Goal: Check status: Check status

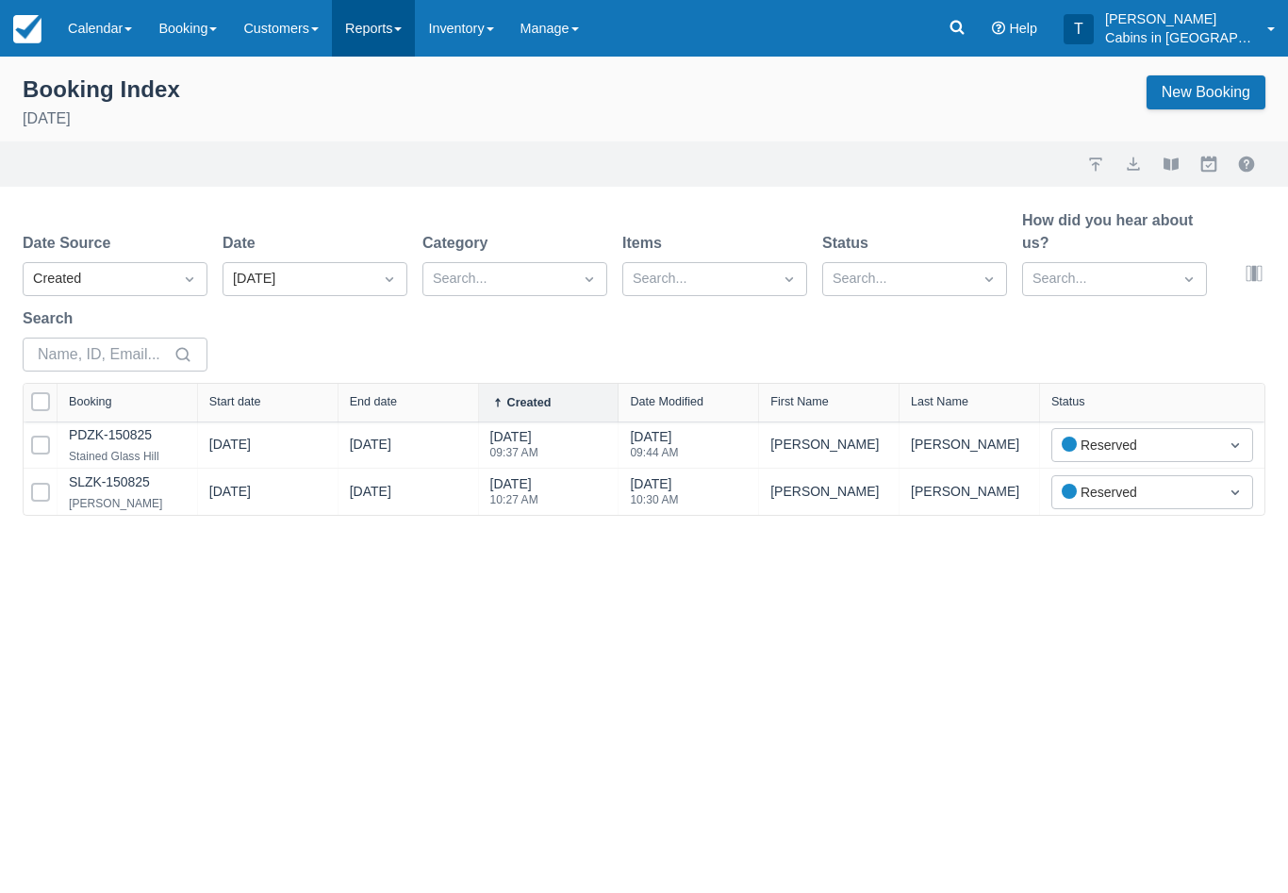
click at [393, 46] on link "Reports" at bounding box center [373, 28] width 83 height 57
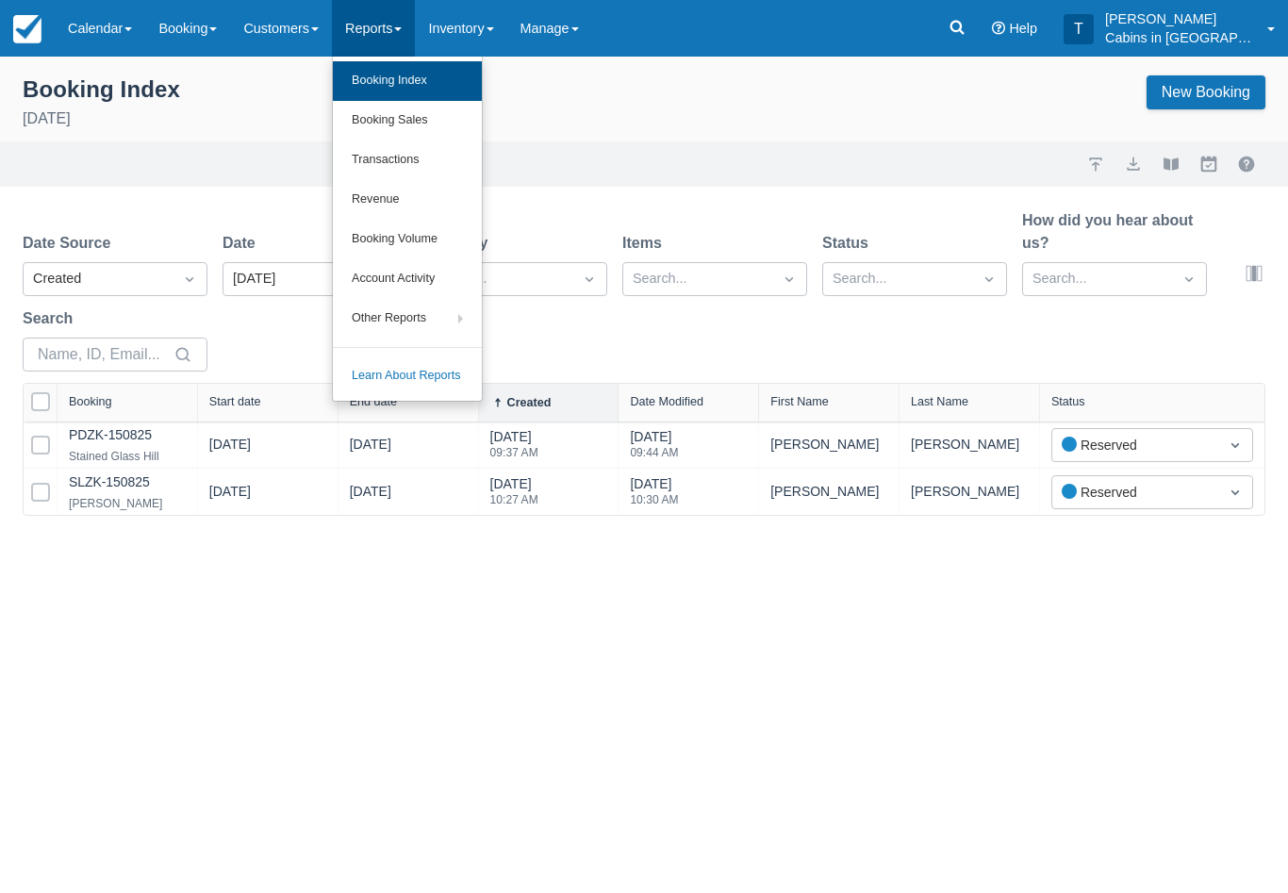
click at [382, 88] on link "Booking Index" at bounding box center [407, 81] width 149 height 40
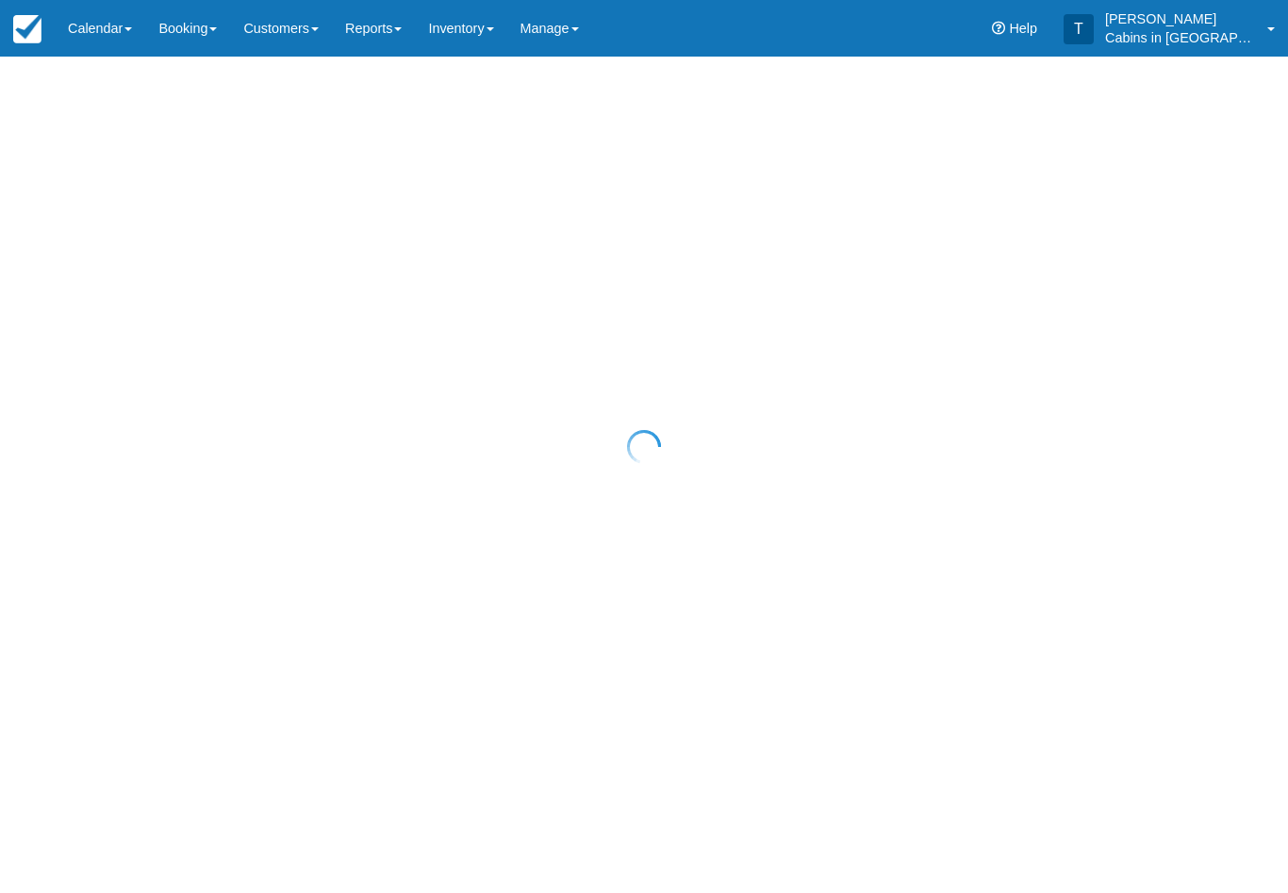
select select "25"
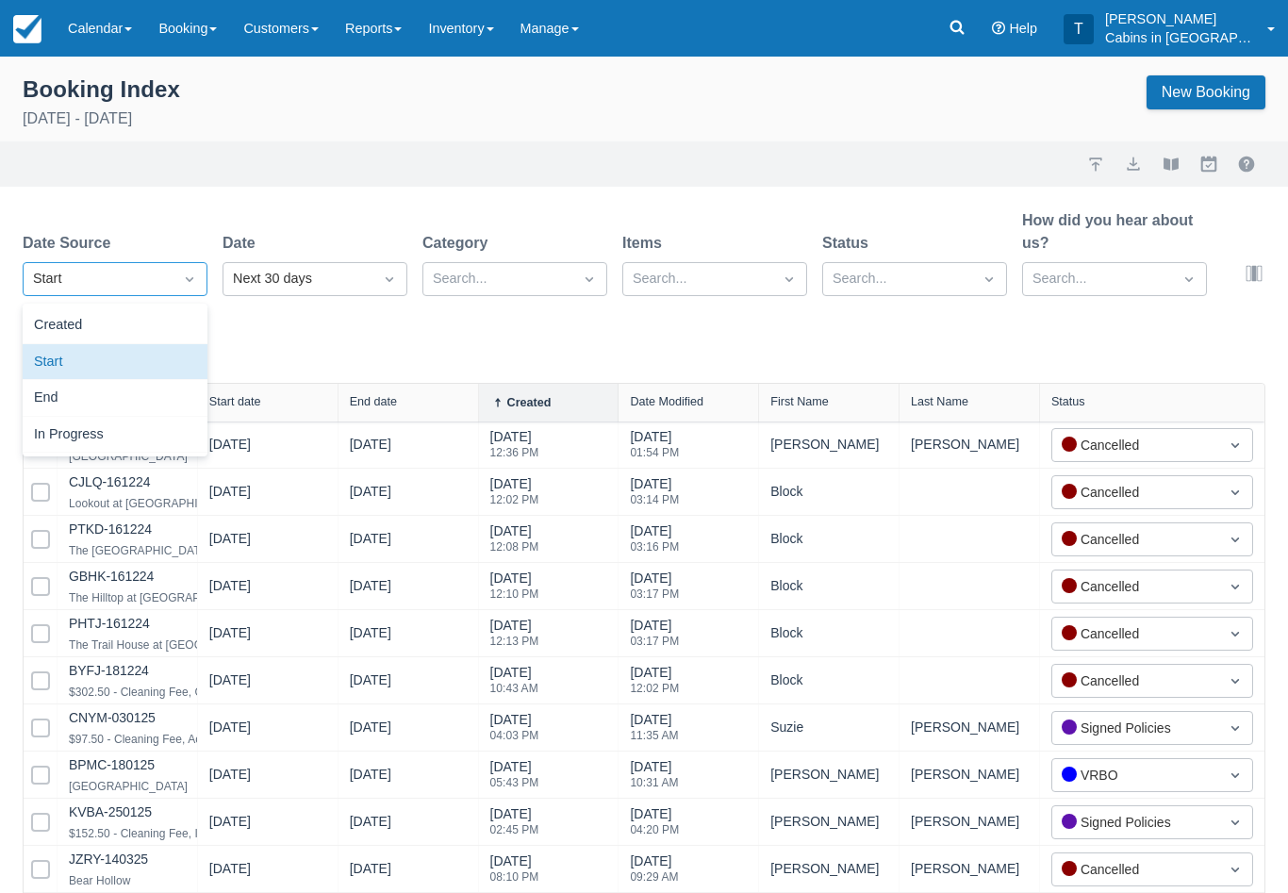
click at [188, 280] on icon "Dropdown icon" at bounding box center [190, 279] width 8 height 5
click at [146, 328] on div "Created" at bounding box center [115, 325] width 185 height 37
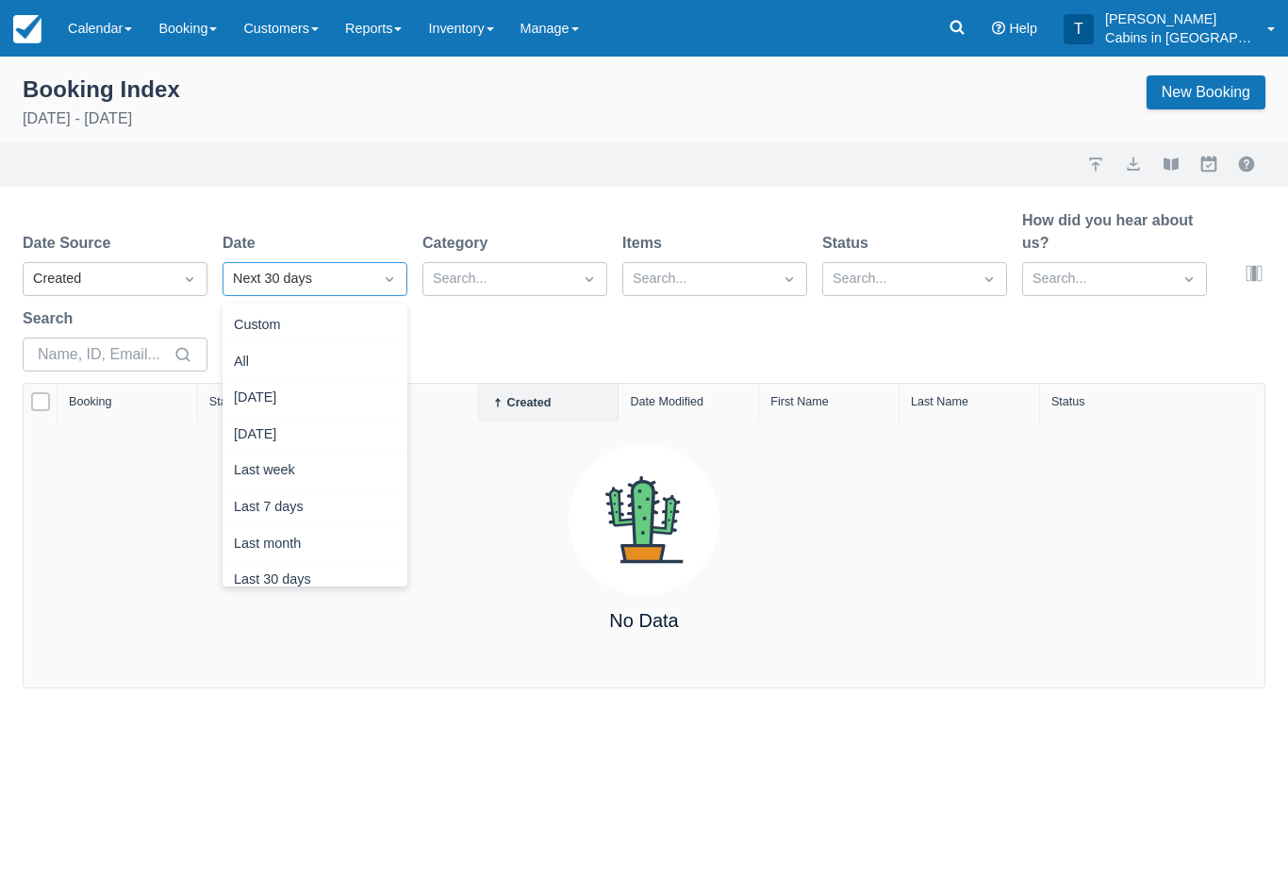
click at [385, 279] on icon "Dropdown icon" at bounding box center [389, 279] width 19 height 19
click at [349, 310] on div "Custom All Today Yesterday Last week Last 7 days Last month Last 30 days All - …" at bounding box center [315, 445] width 185 height 283
click at [349, 310] on div "Custom" at bounding box center [315, 325] width 185 height 37
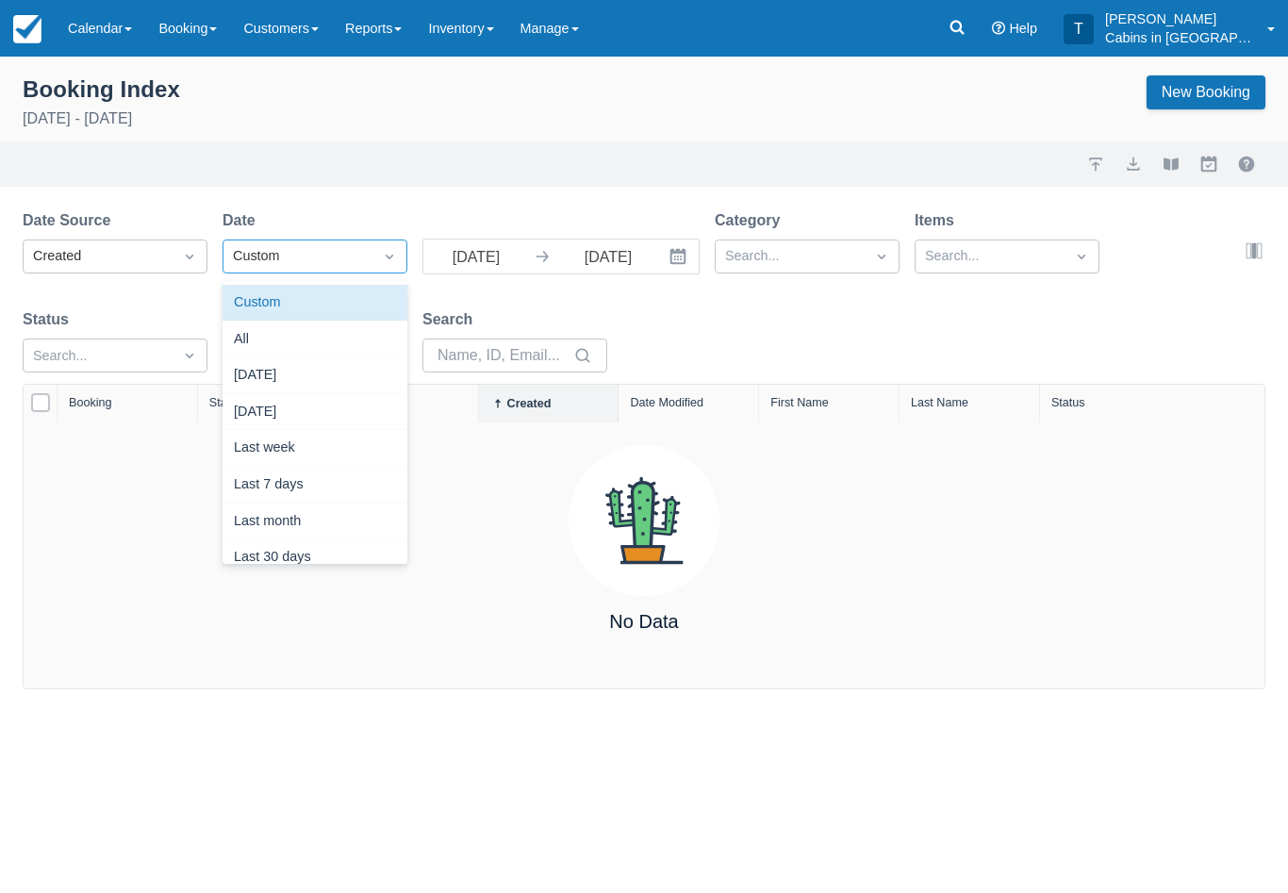
click at [389, 256] on icon "Dropdown icon" at bounding box center [389, 256] width 19 height 19
click at [318, 411] on div "Yesterday" at bounding box center [315, 412] width 185 height 37
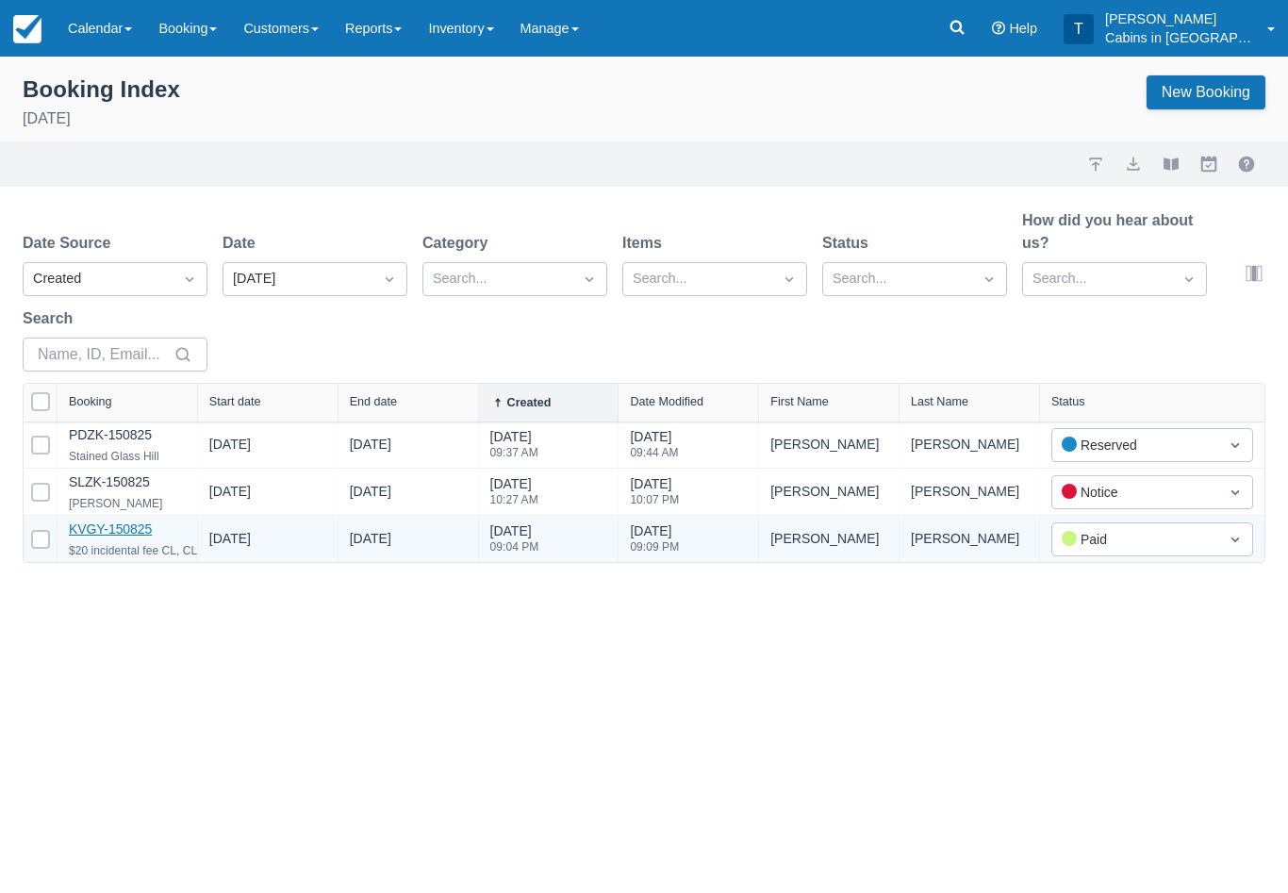
click at [139, 535] on link "KVGY-150825" at bounding box center [110, 528] width 83 height 15
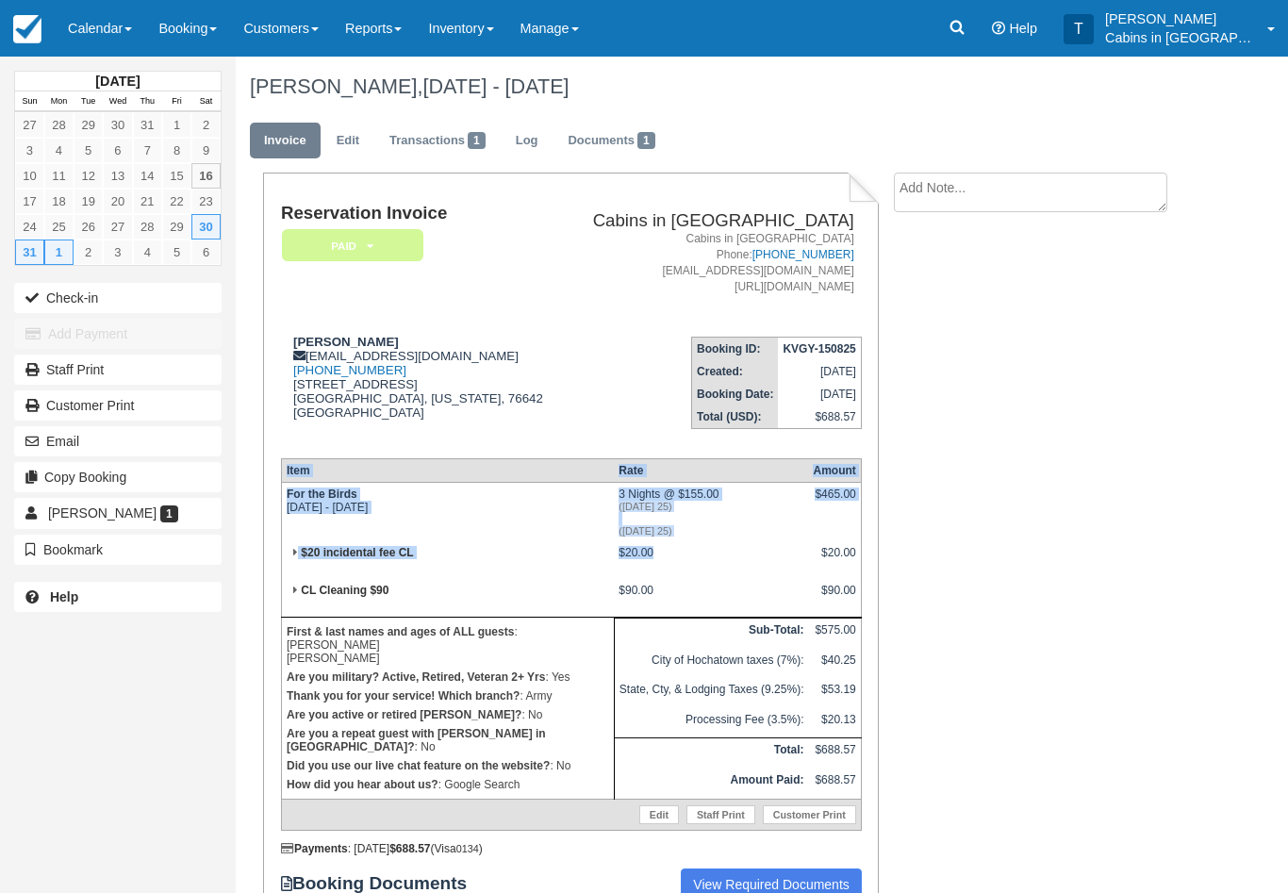
drag, startPoint x: 284, startPoint y: 484, endPoint x: 668, endPoint y: 588, distance: 397.8
click at [668, 588] on table "Item Rate Amount For the Birds [DATE] - [DATE] 3 Nights @ $155.00 ([DATE] 25) (…" at bounding box center [571, 644] width 581 height 372
click at [860, 786] on td "$688.57" at bounding box center [834, 783] width 53 height 30
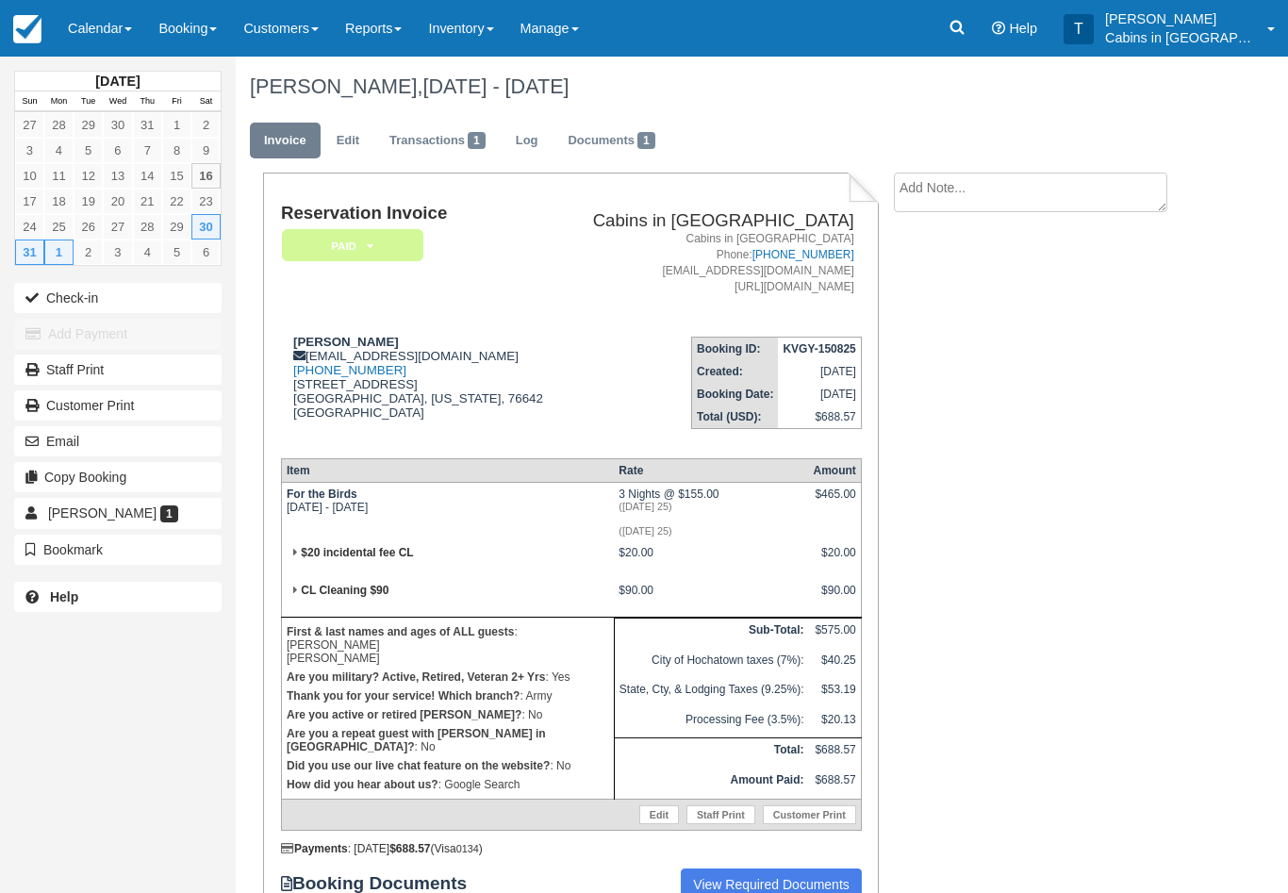
click at [860, 786] on td "$688.57" at bounding box center [834, 783] width 53 height 30
drag, startPoint x: 858, startPoint y: 780, endPoint x: 756, endPoint y: 773, distance: 102.0
click at [758, 774] on tr "Amount Paid: $688.57" at bounding box center [571, 783] width 580 height 30
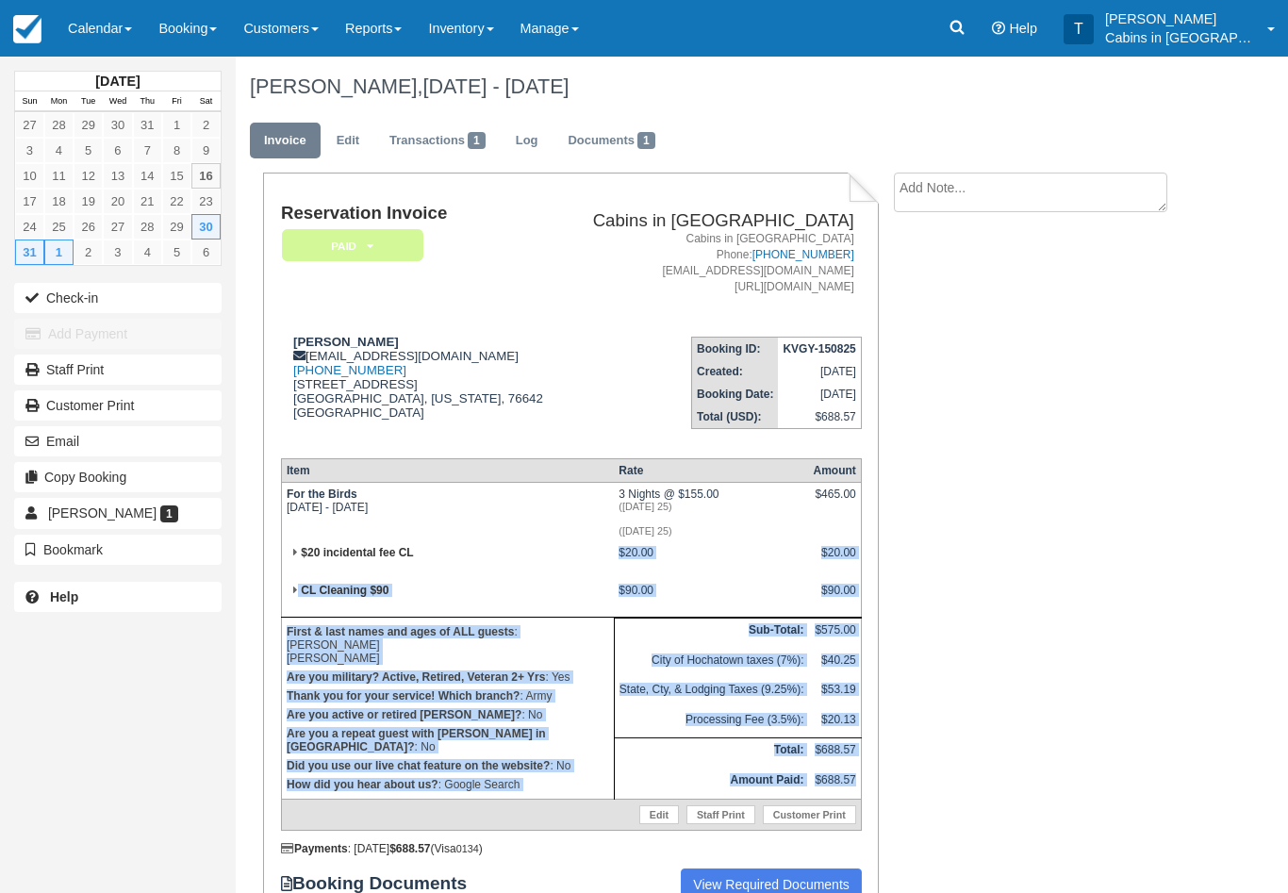
drag, startPoint x: 756, startPoint y: 773, endPoint x: 618, endPoint y: 572, distance: 244.0
click at [618, 572] on tbody "For the Birds Sat Aug 30 2025 - Tue Sep 2 2025 3 Nights @ $155.00 (Labor Day 25…" at bounding box center [571, 656] width 580 height 348
copy table "Rate Amount For the Birds Sat Aug 30 2025 - Tue Sep 2 2025 3 Nights @ $155.00 (…"
click at [998, 184] on textarea at bounding box center [1030, 193] width 273 height 40
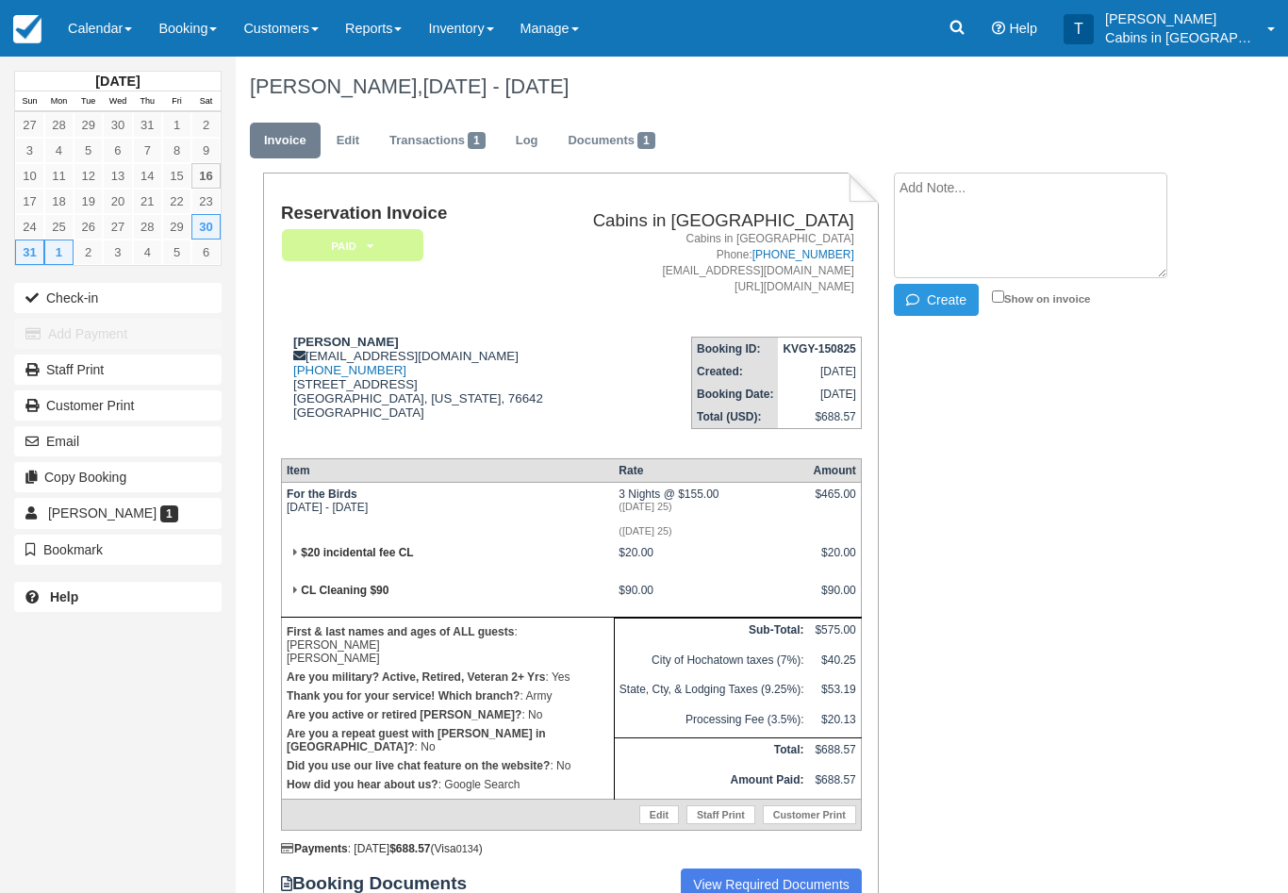
click at [982, 205] on textarea at bounding box center [1030, 226] width 273 height 106
click at [962, 216] on textarea at bounding box center [1030, 226] width 273 height 106
paste textarea "Rate Amount For the Birds Sat Aug 30 2025 - Tue Sep 2 2025 3 Nights @ $155.00 (…"
click at [907, 178] on textarea "Rate Amount For the Birds Sat Aug 30 2025 - Tue Sep 2 2025 3 Nights @ $155.00 (…" at bounding box center [1030, 226] width 273 height 106
click at [877, 182] on img at bounding box center [863, 188] width 31 height 31
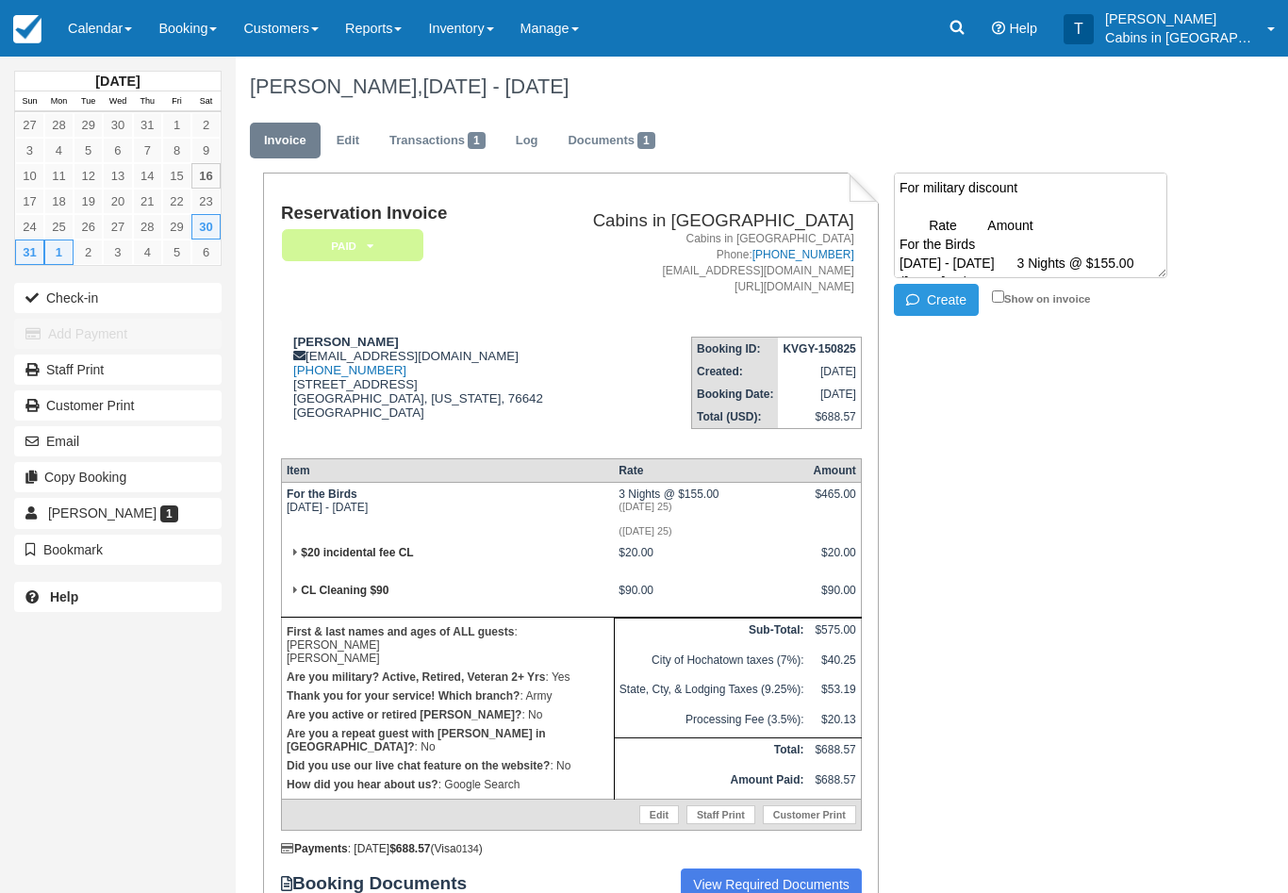
click at [896, 180] on textarea "For military discount Rate Amount For the Birds Sat Aug 30 2025 - Tue Sep 2 202…" at bounding box center [1030, 226] width 273 height 106
type textarea "Befor military discount Rate Amount For the Birds Sat Aug 30 2025 - Tue Sep 2 2…"
click at [944, 299] on button "Create" at bounding box center [936, 300] width 85 height 32
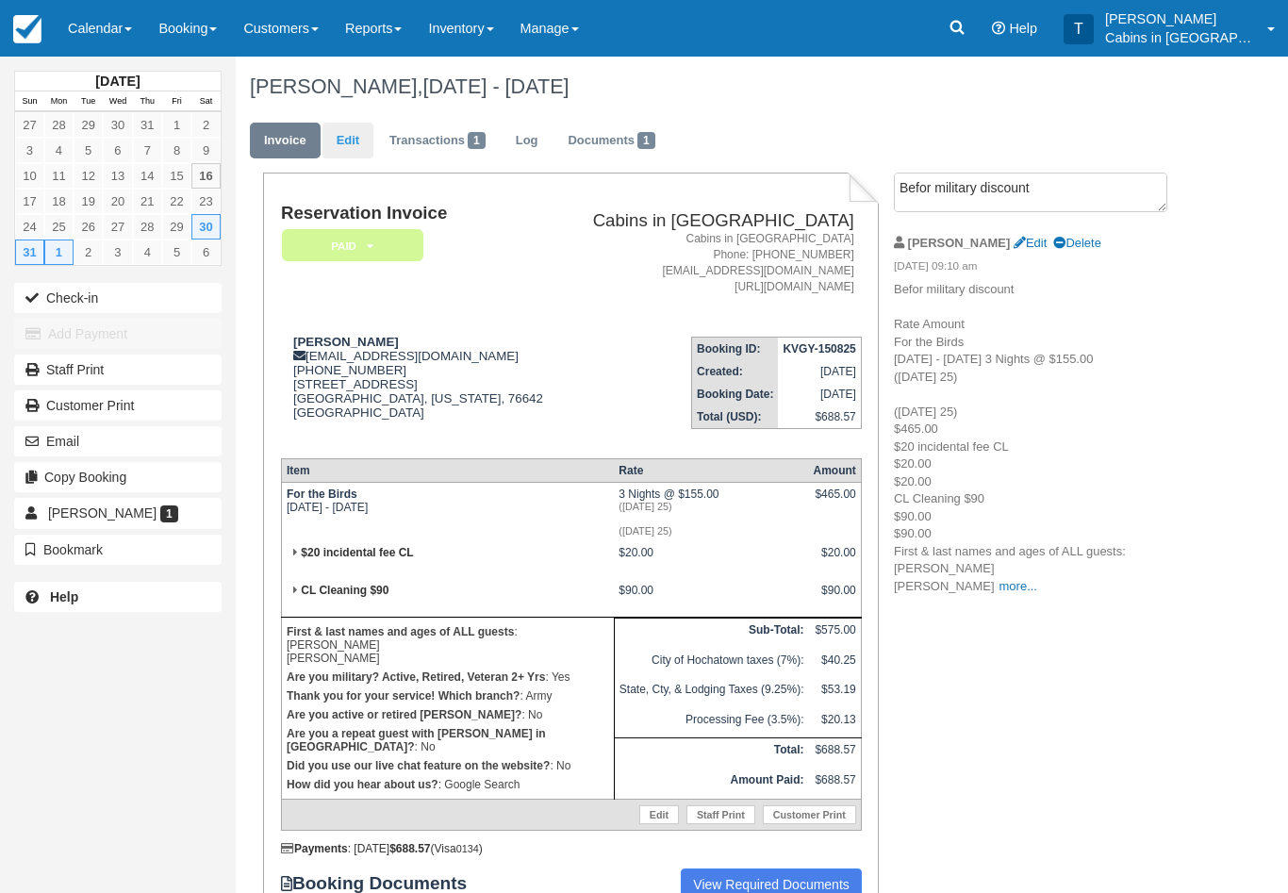
click at [351, 139] on link "Edit" at bounding box center [347, 141] width 51 height 37
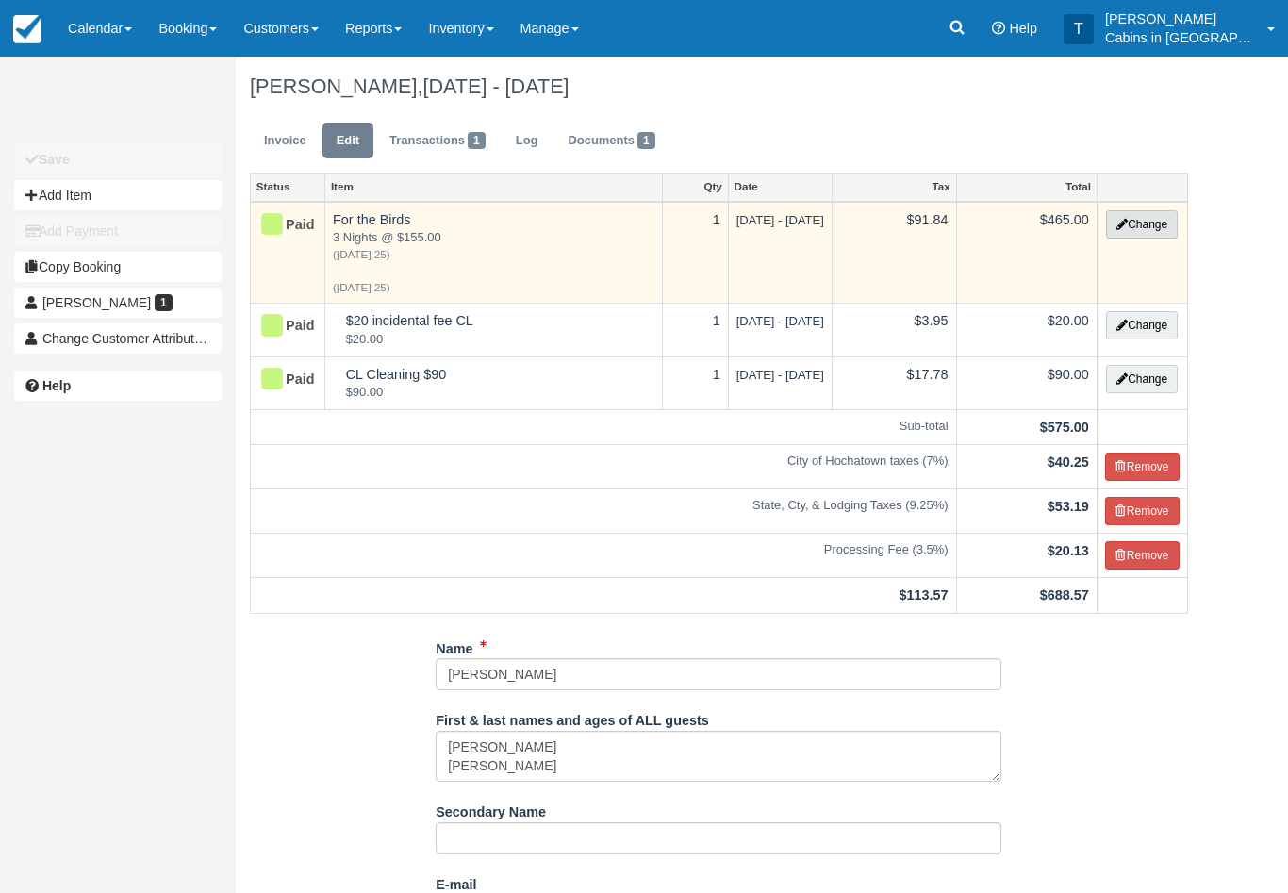
click at [1178, 223] on button "Change" at bounding box center [1142, 224] width 72 height 28
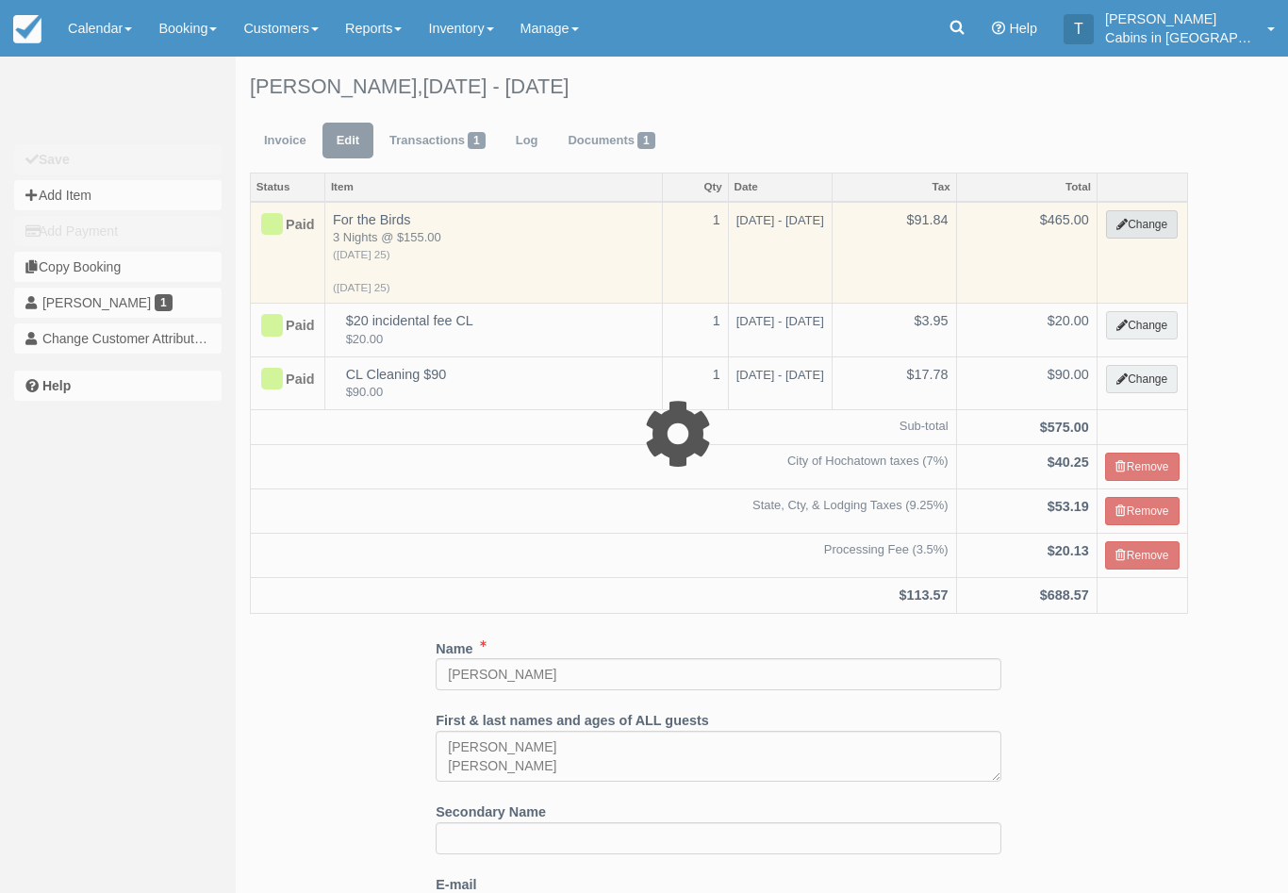
select select "1"
type input "465.00"
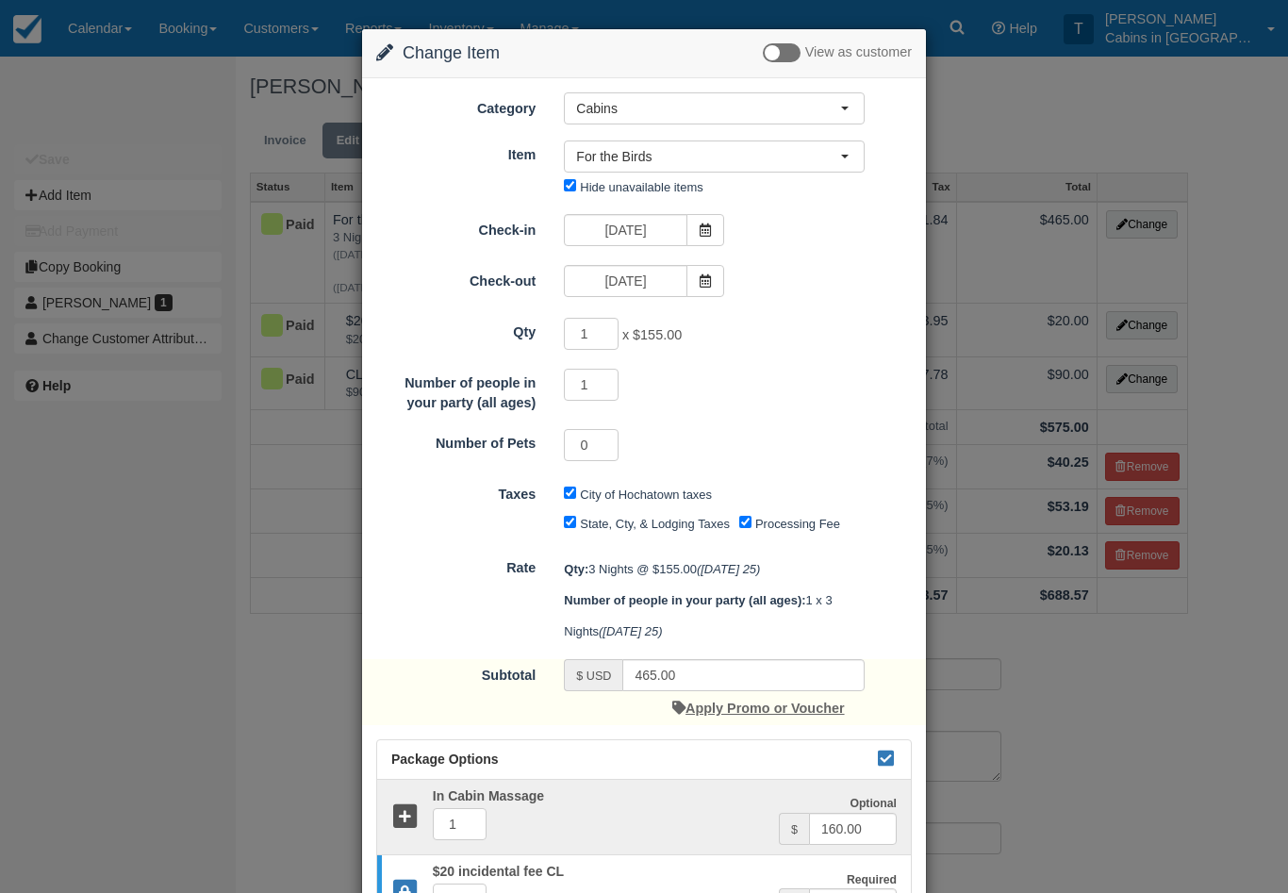
click at [799, 709] on link "Apply Promo or Voucher" at bounding box center [758, 708] width 172 height 15
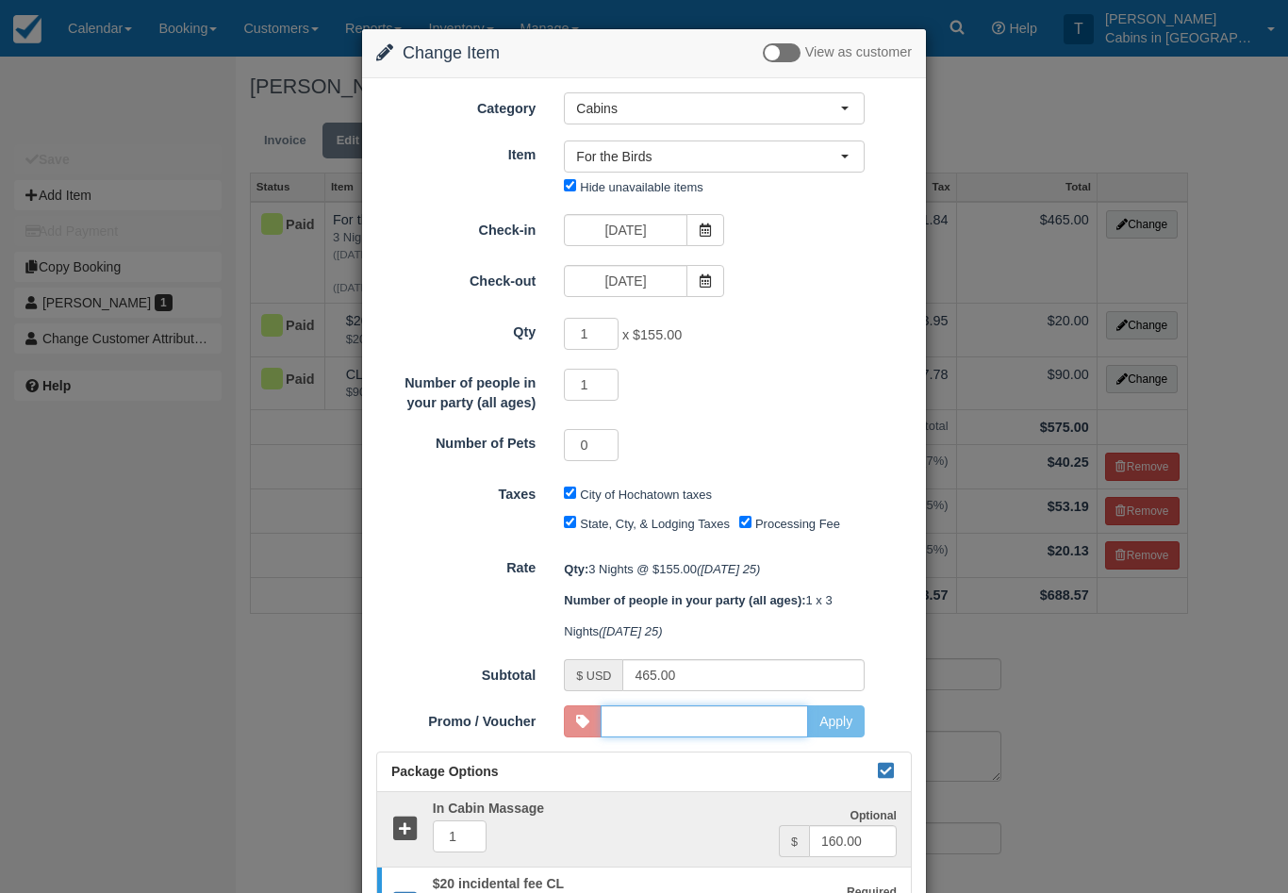
click at [728, 712] on input "Promo / Voucher" at bounding box center [704, 721] width 207 height 32
type input "superheroperks"
click at [837, 716] on button "Apply" at bounding box center [836, 721] width 58 height 32
type input "418.50"
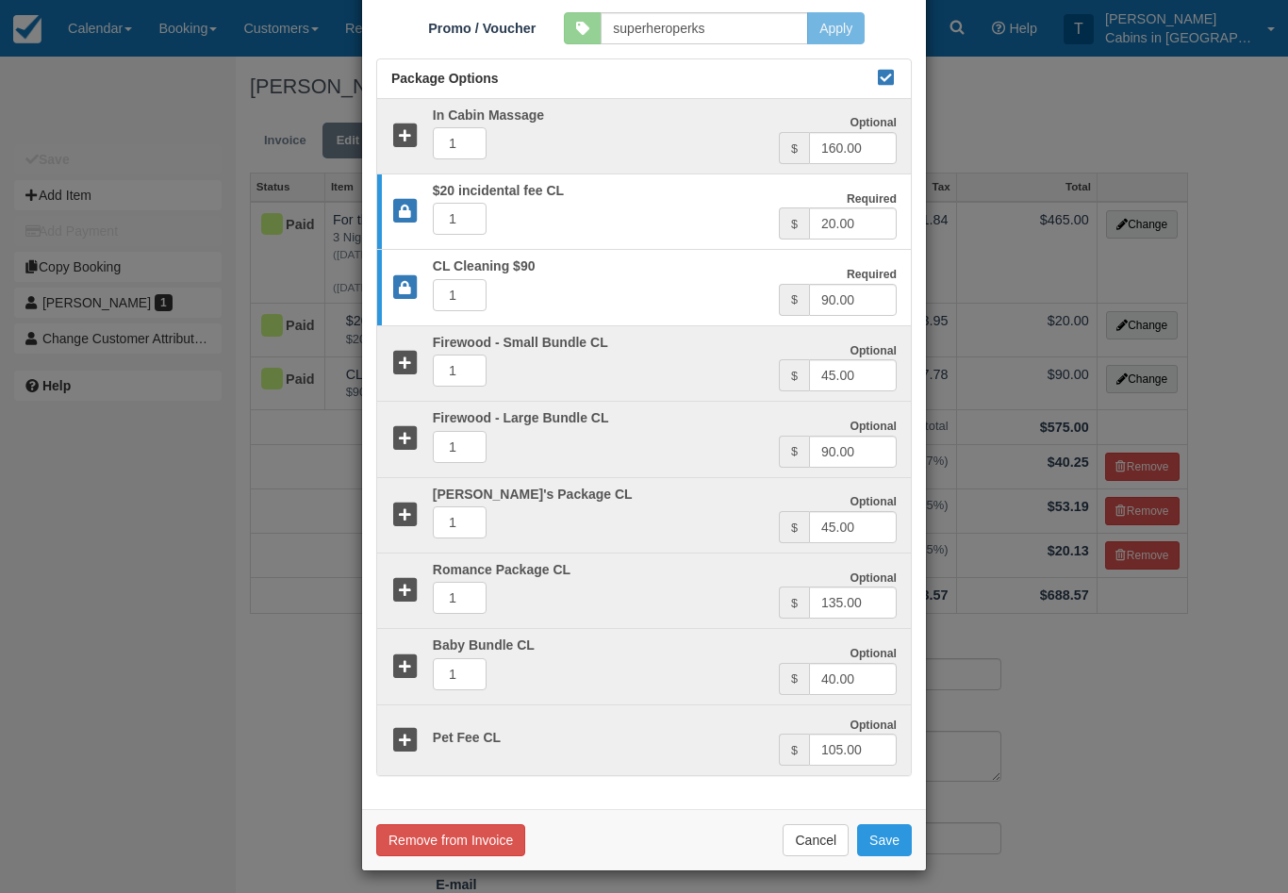
scroll to position [692, 0]
click at [901, 834] on button "Save" at bounding box center [884, 841] width 55 height 32
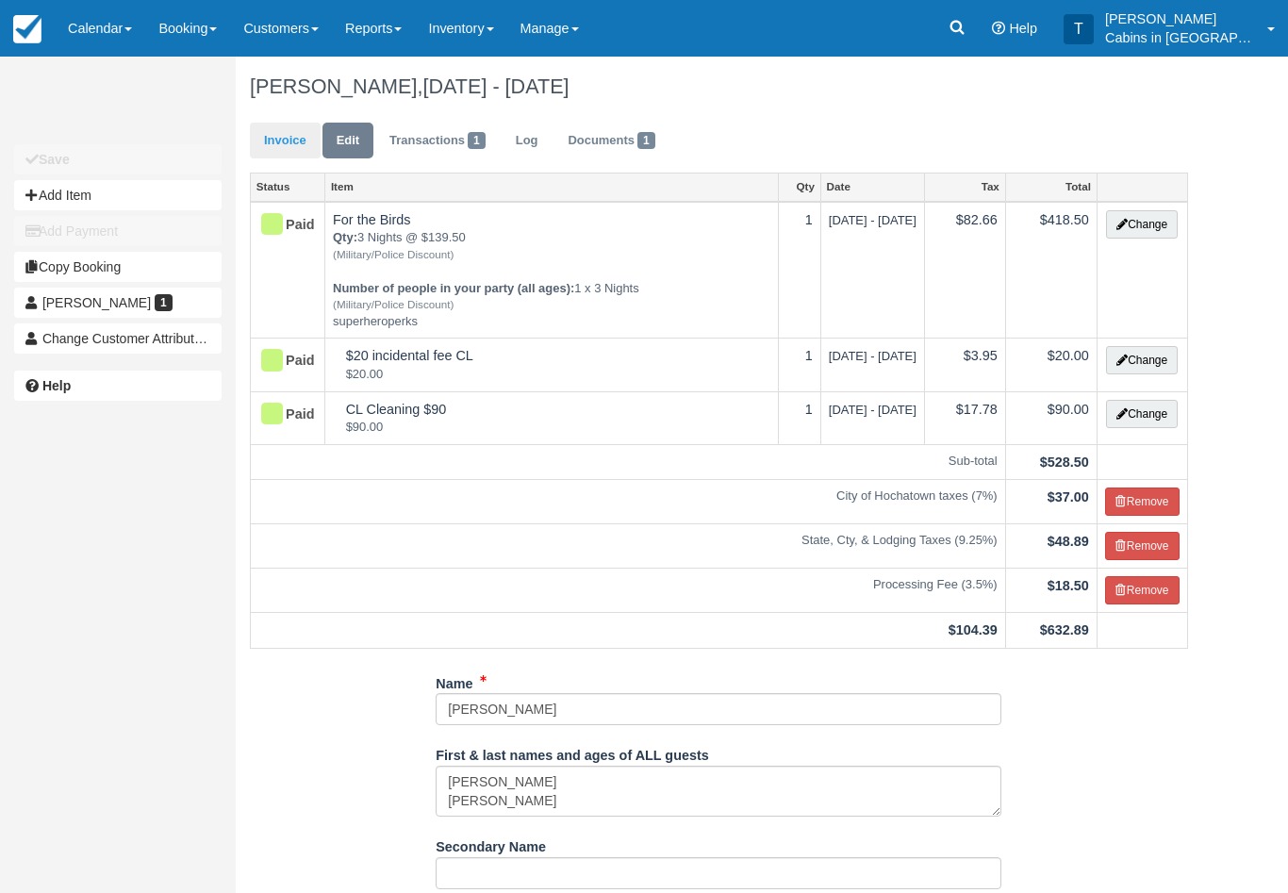
click at [290, 135] on link "Invoice" at bounding box center [285, 141] width 71 height 37
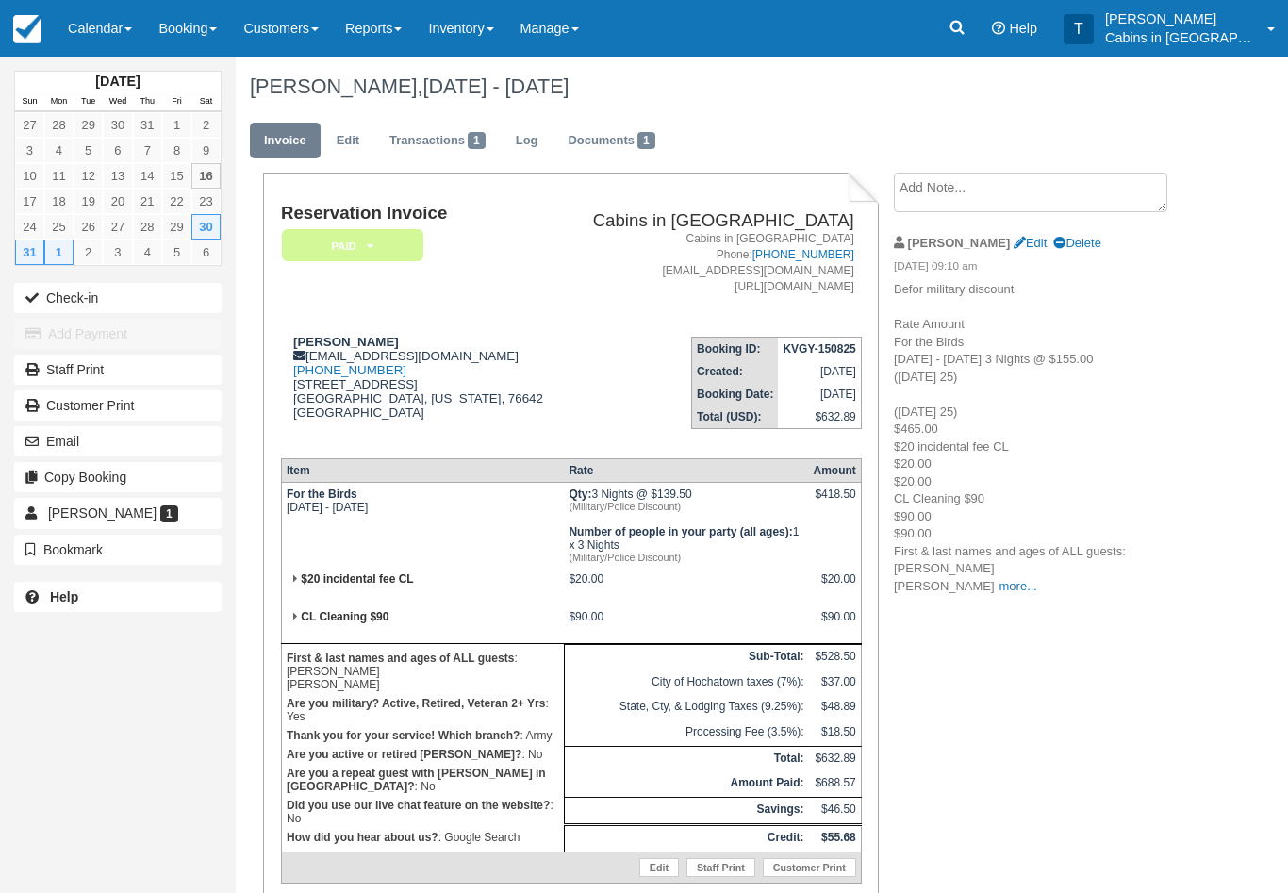
click at [402, 241] on em "Paid" at bounding box center [352, 245] width 141 height 33
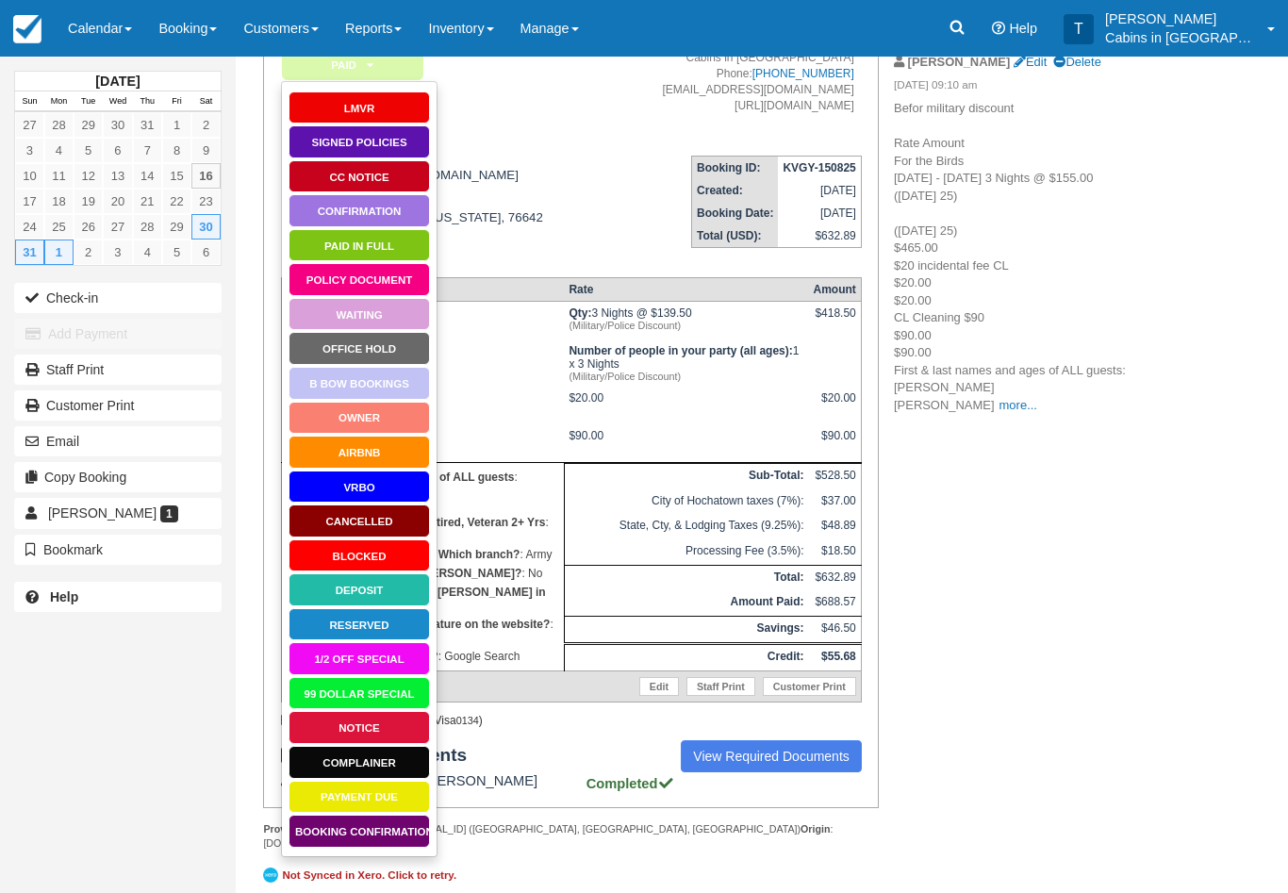
scroll to position [218, 0]
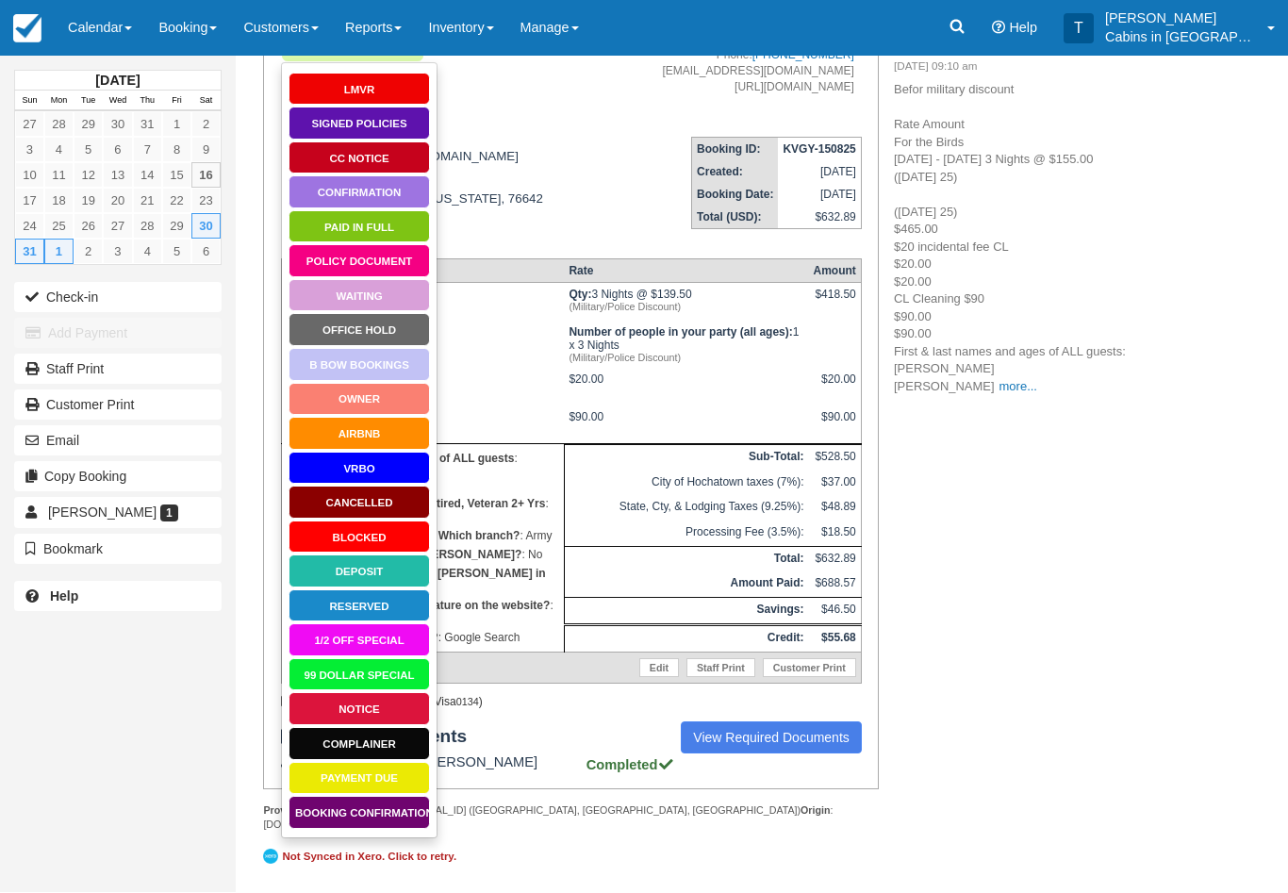
click at [370, 797] on link "Booking Confirmation" at bounding box center [359, 813] width 141 height 33
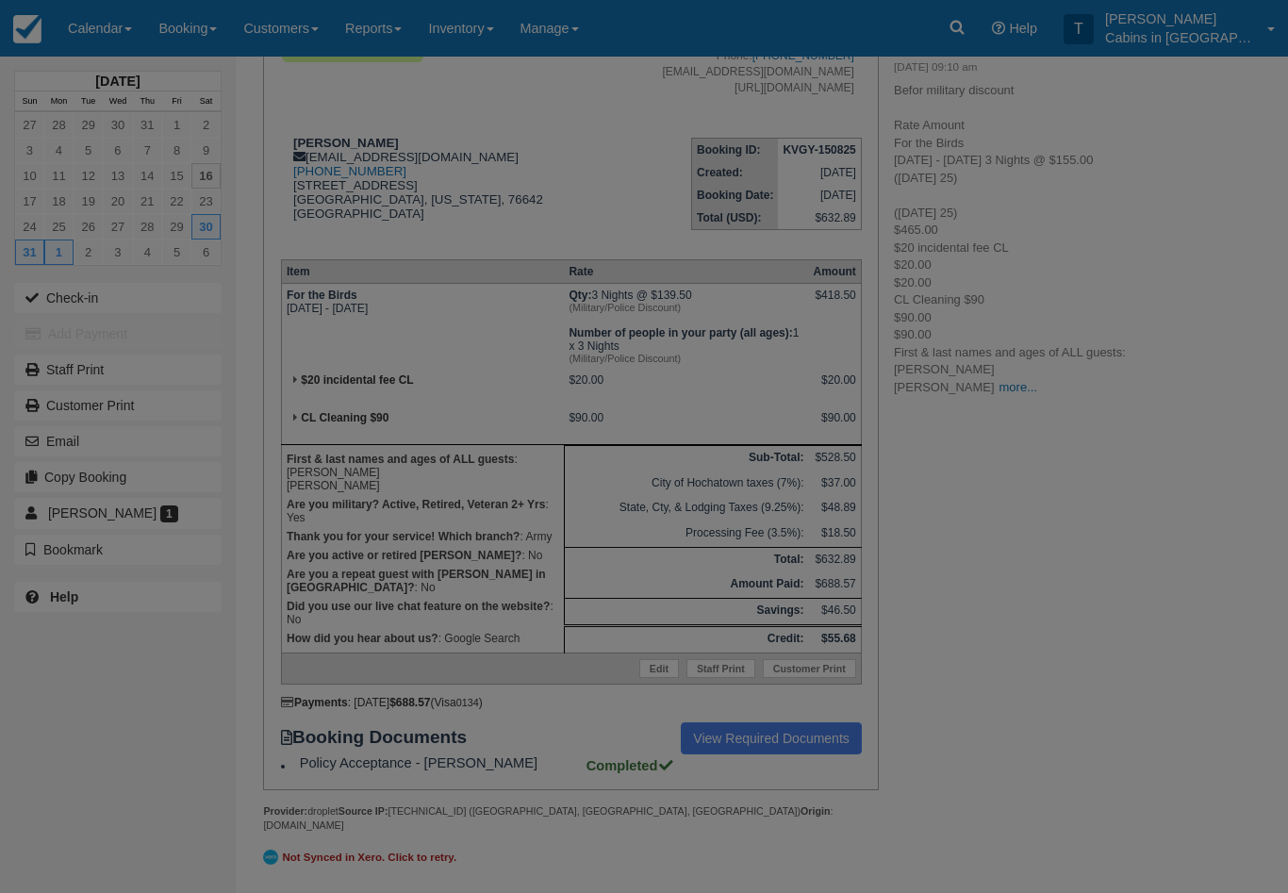
scroll to position [243, 0]
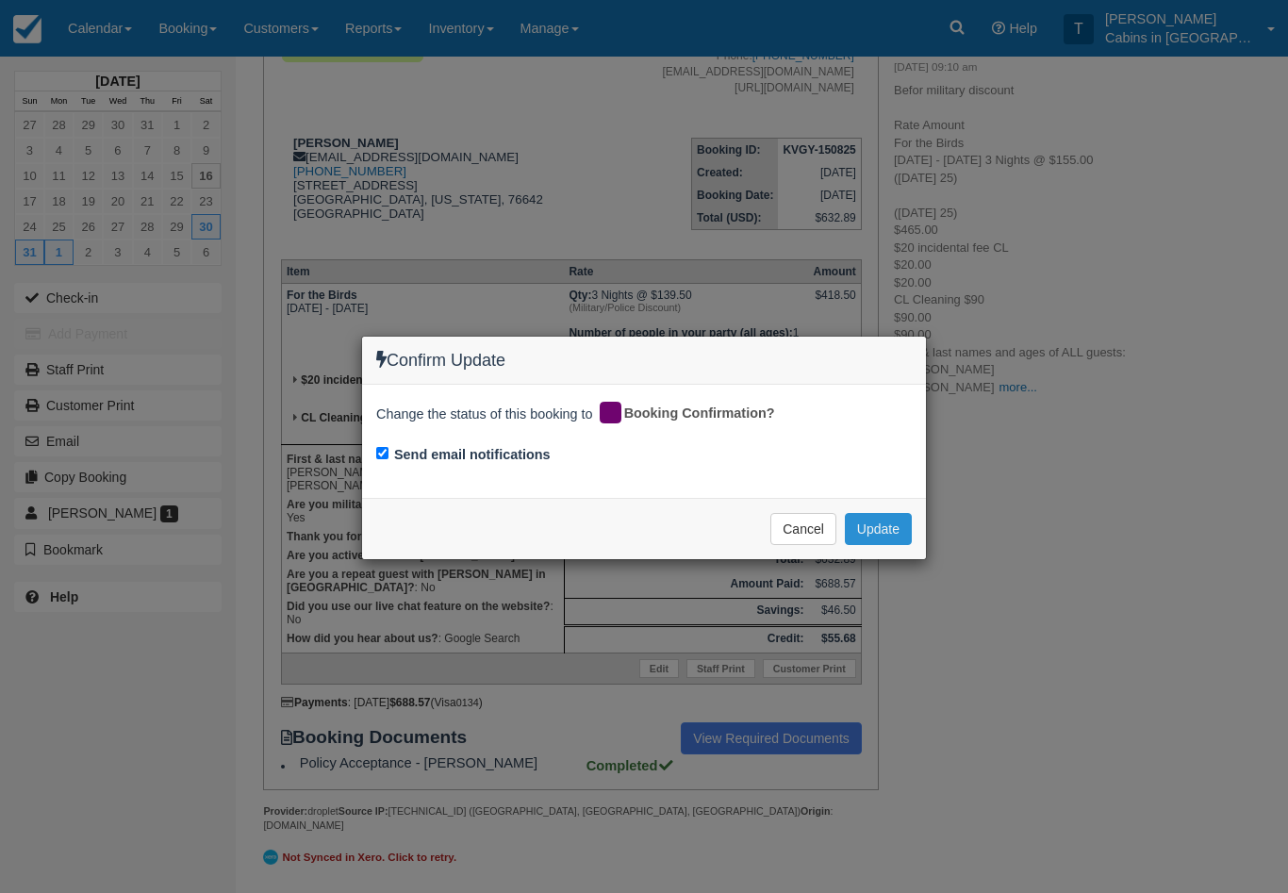
click at [893, 521] on button "Update" at bounding box center [878, 529] width 67 height 32
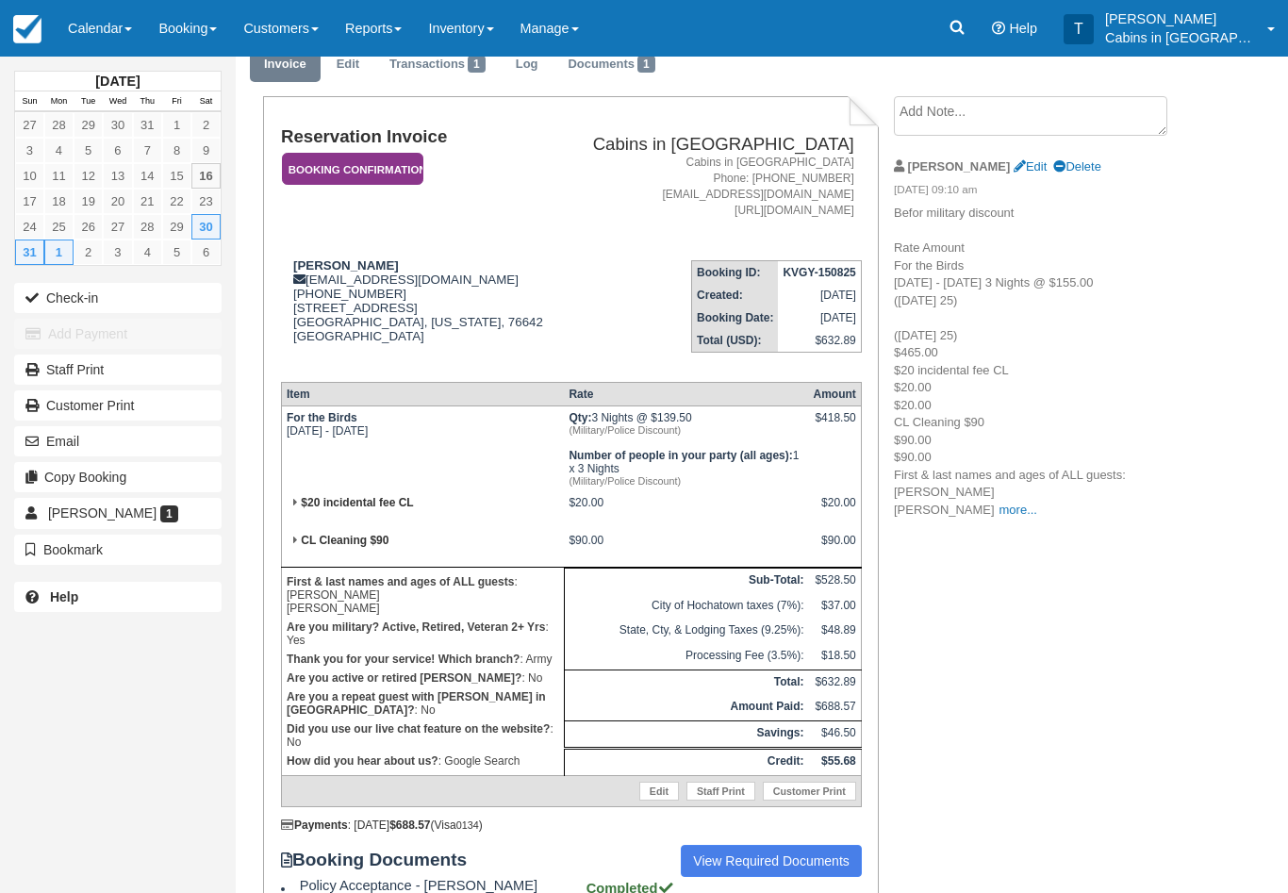
scroll to position [0, 0]
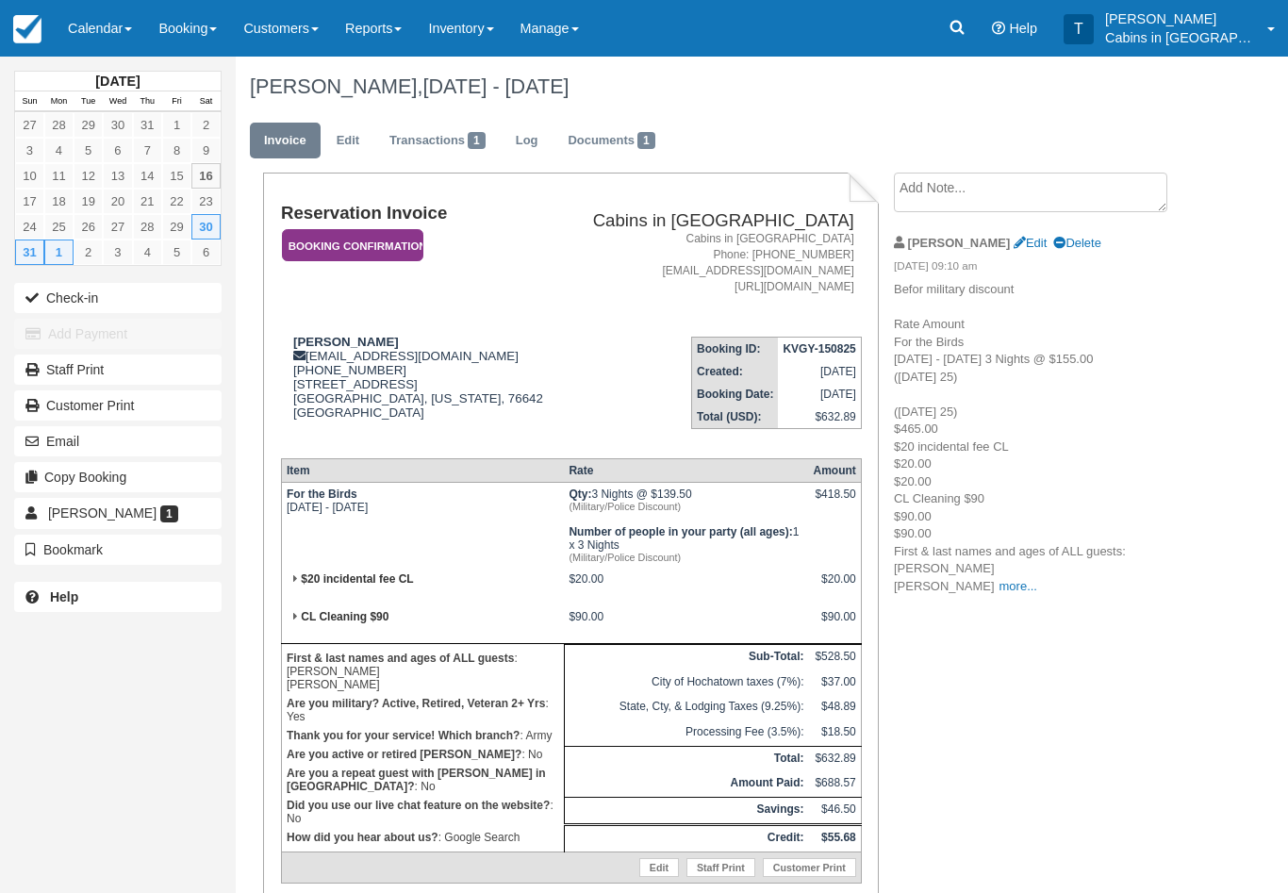
click at [400, 235] on em "Booking Confirmation" at bounding box center [352, 245] width 141 height 33
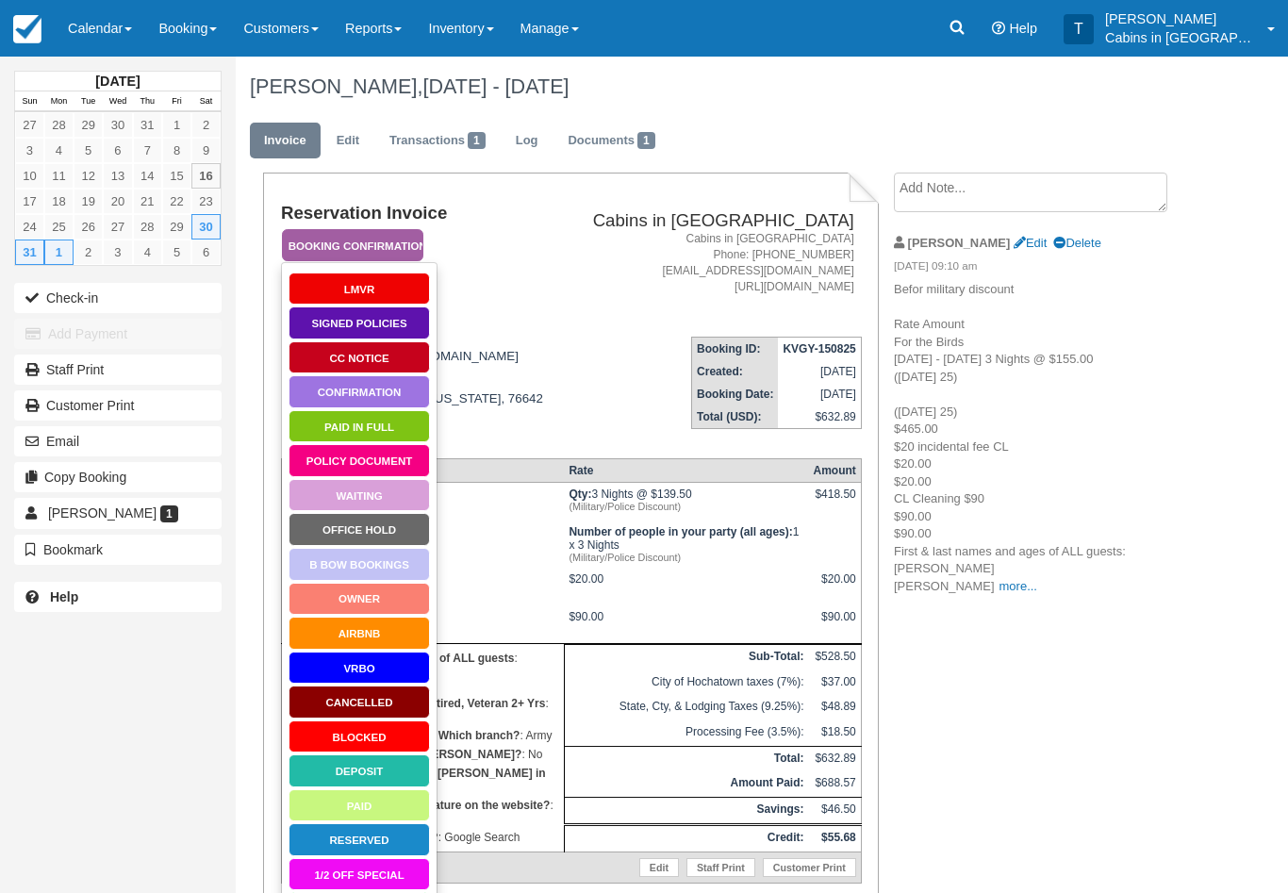
click at [393, 326] on link "Signed Policies" at bounding box center [359, 322] width 141 height 33
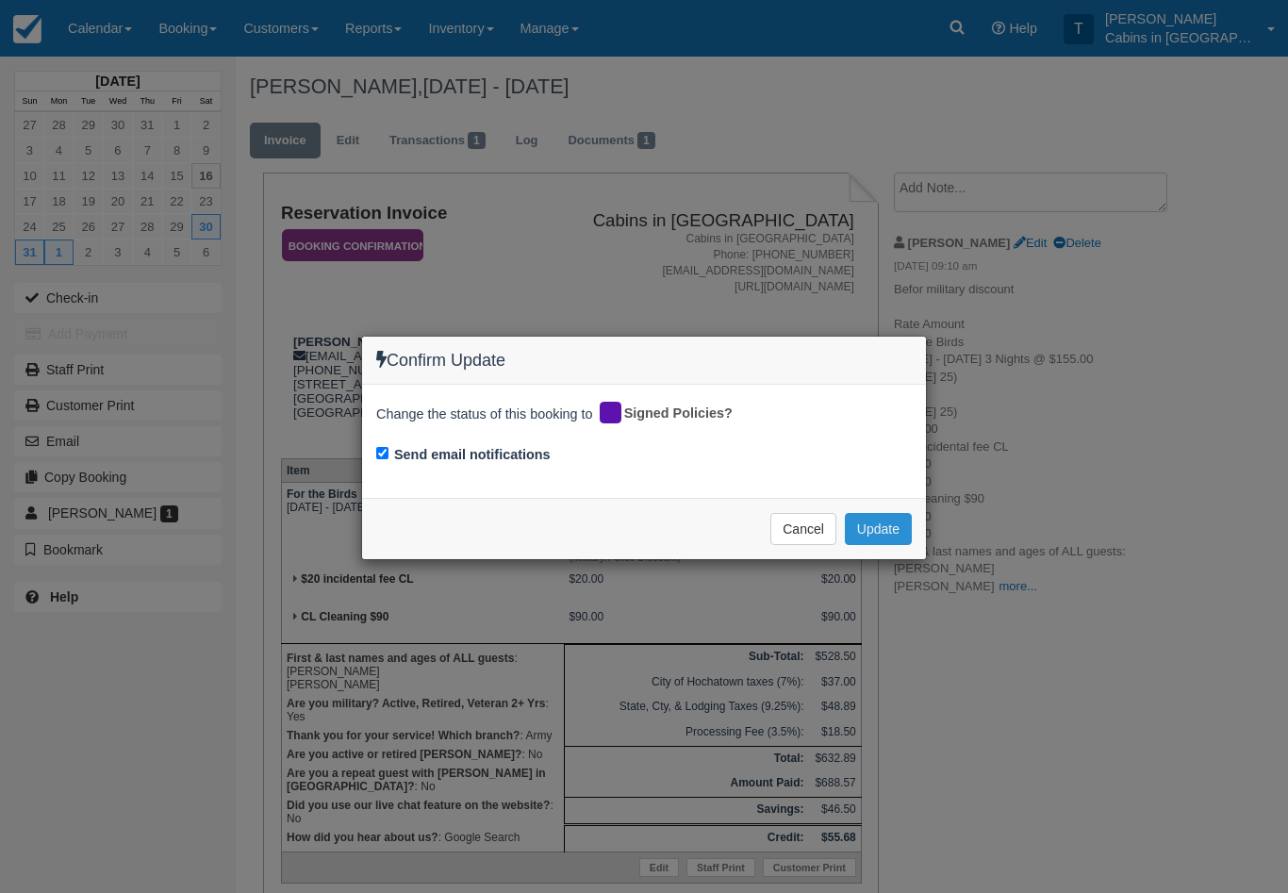
click at [892, 536] on button "Update" at bounding box center [878, 529] width 67 height 32
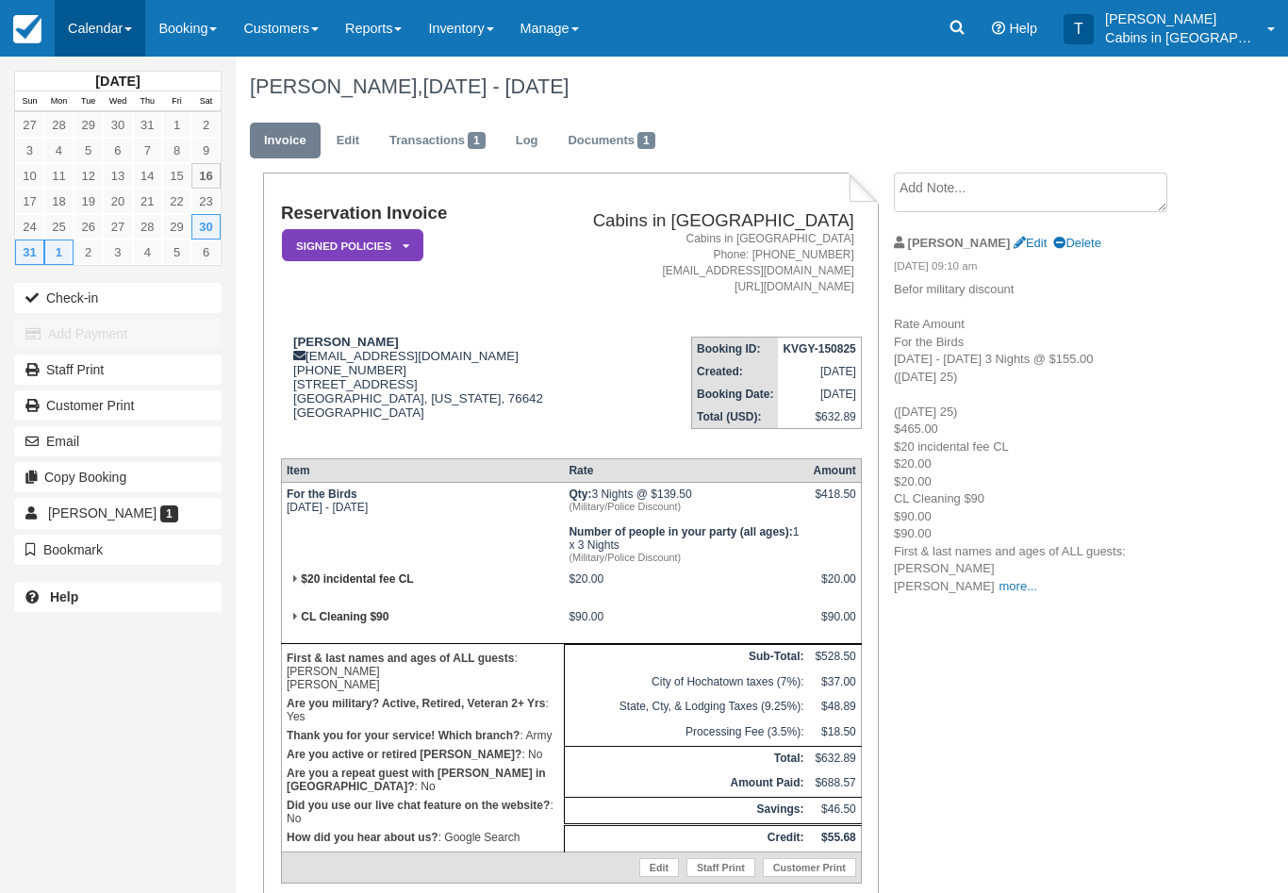
click at [125, 19] on link "Calendar" at bounding box center [100, 28] width 91 height 57
click at [177, 116] on link "Customer" at bounding box center [130, 121] width 149 height 40
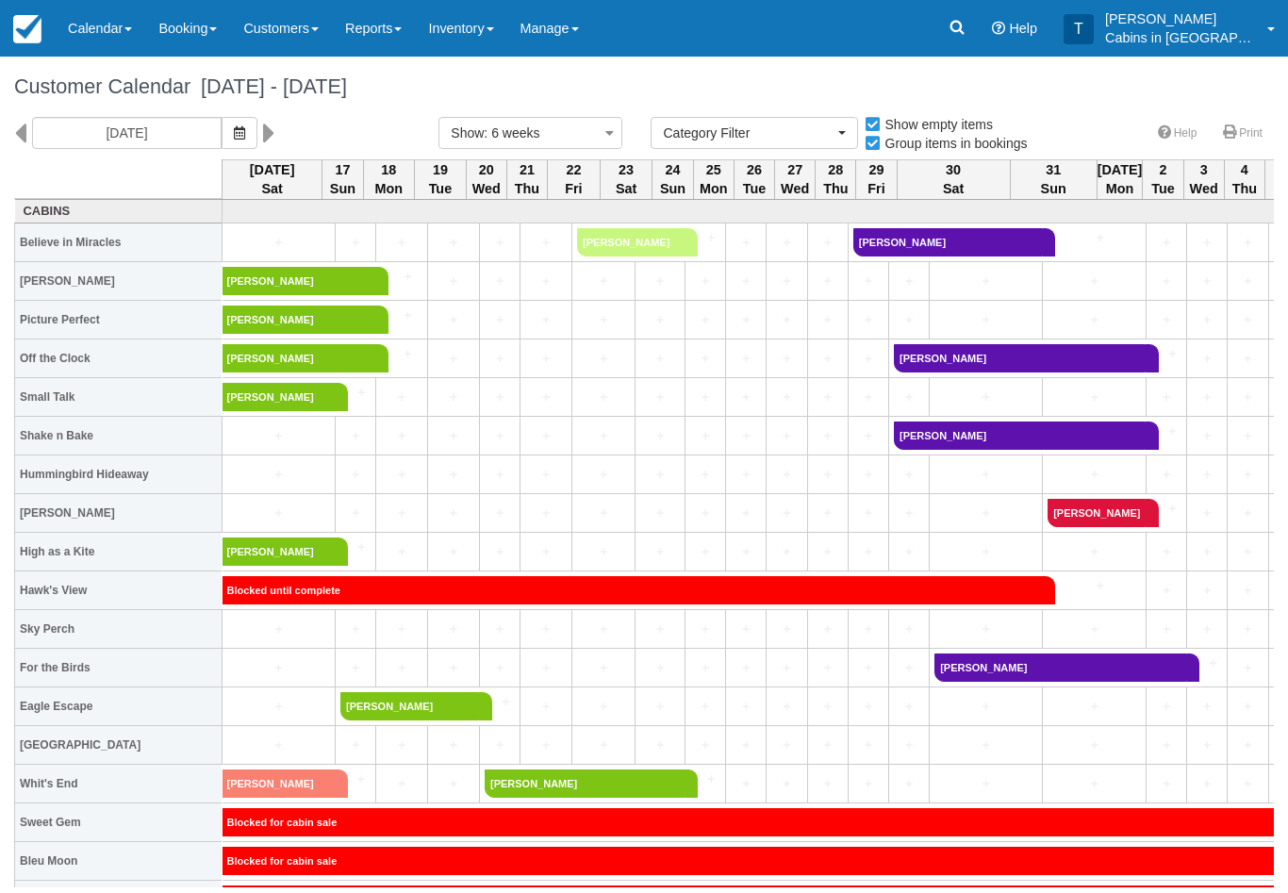
select select
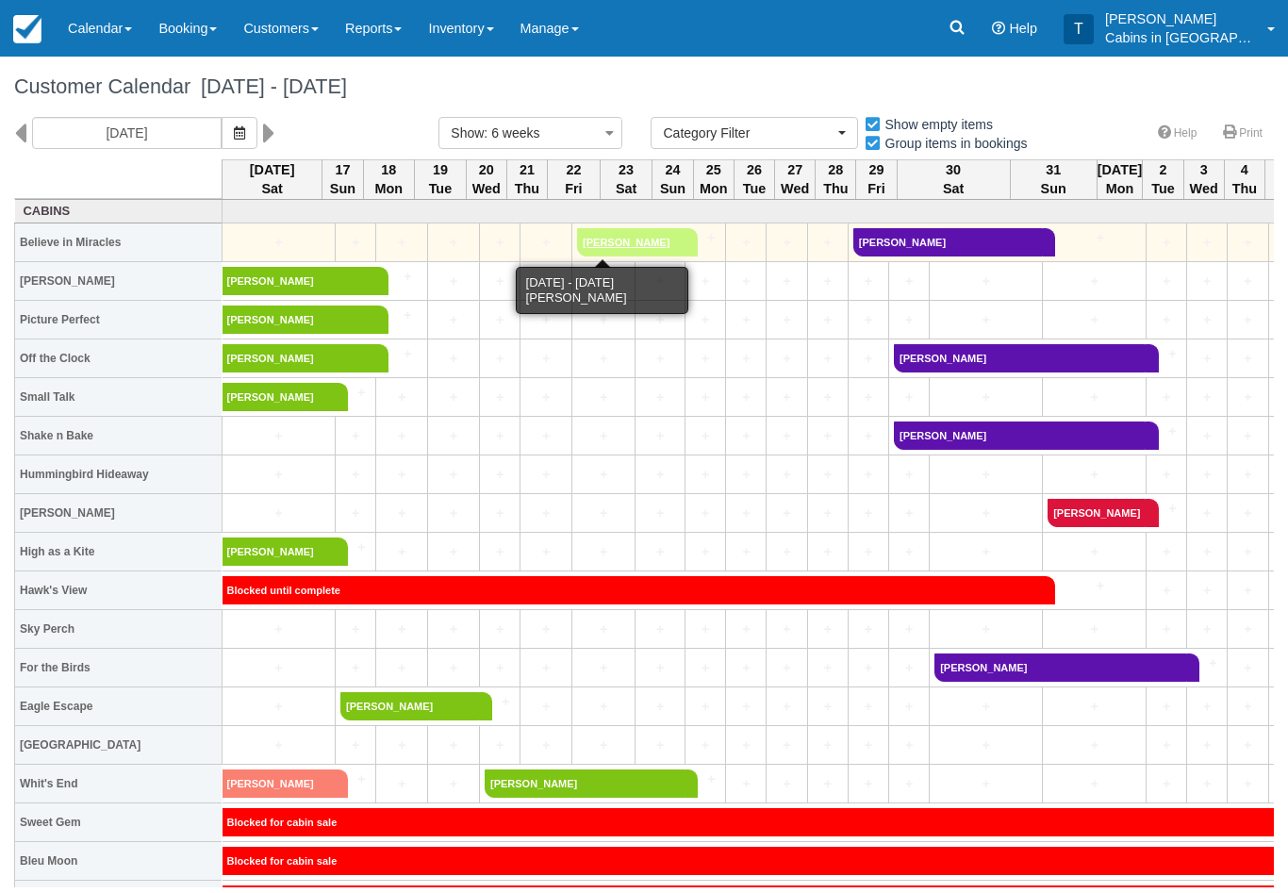
click at [637, 239] on link "Carly Gonzalez" at bounding box center [631, 242] width 108 height 28
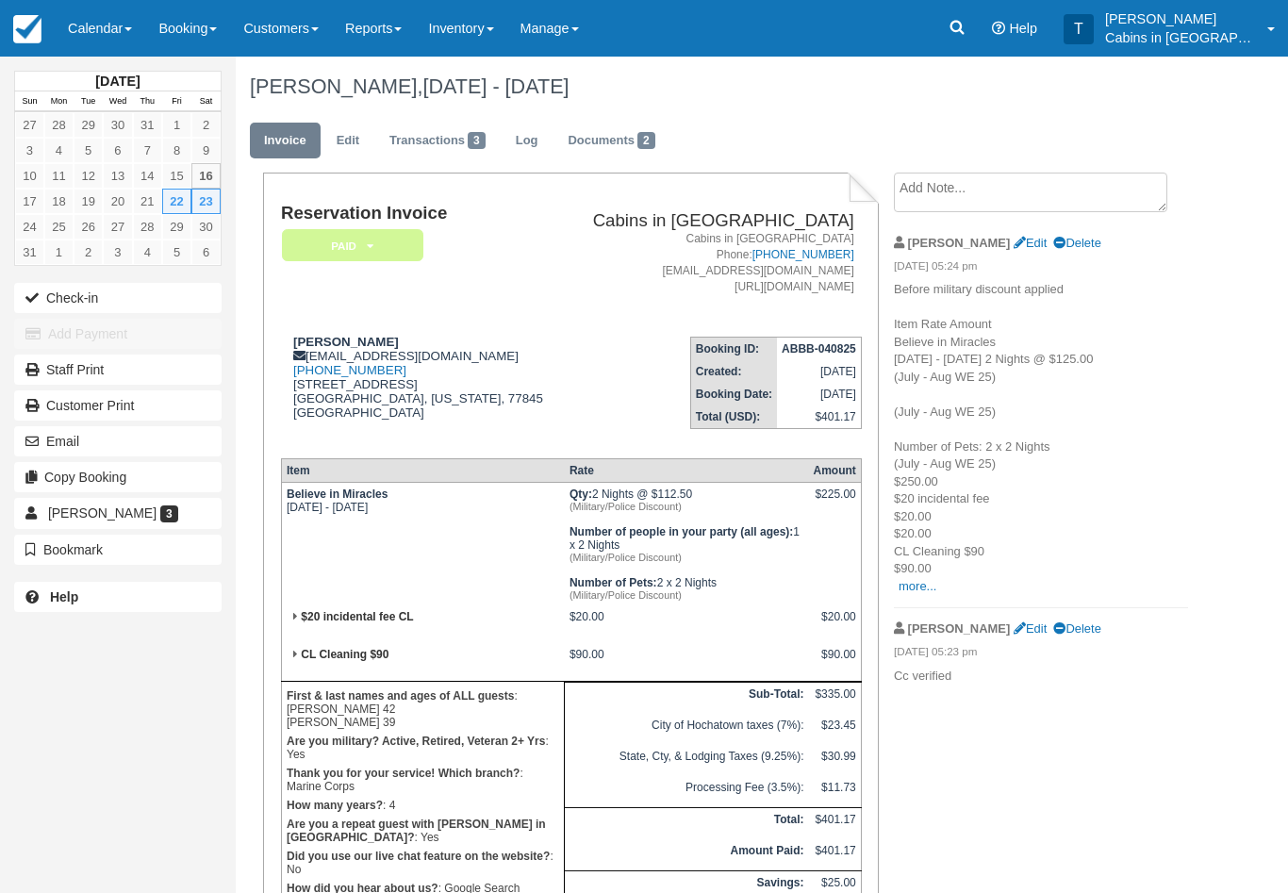
click at [392, 237] on em "Paid" at bounding box center [352, 245] width 141 height 33
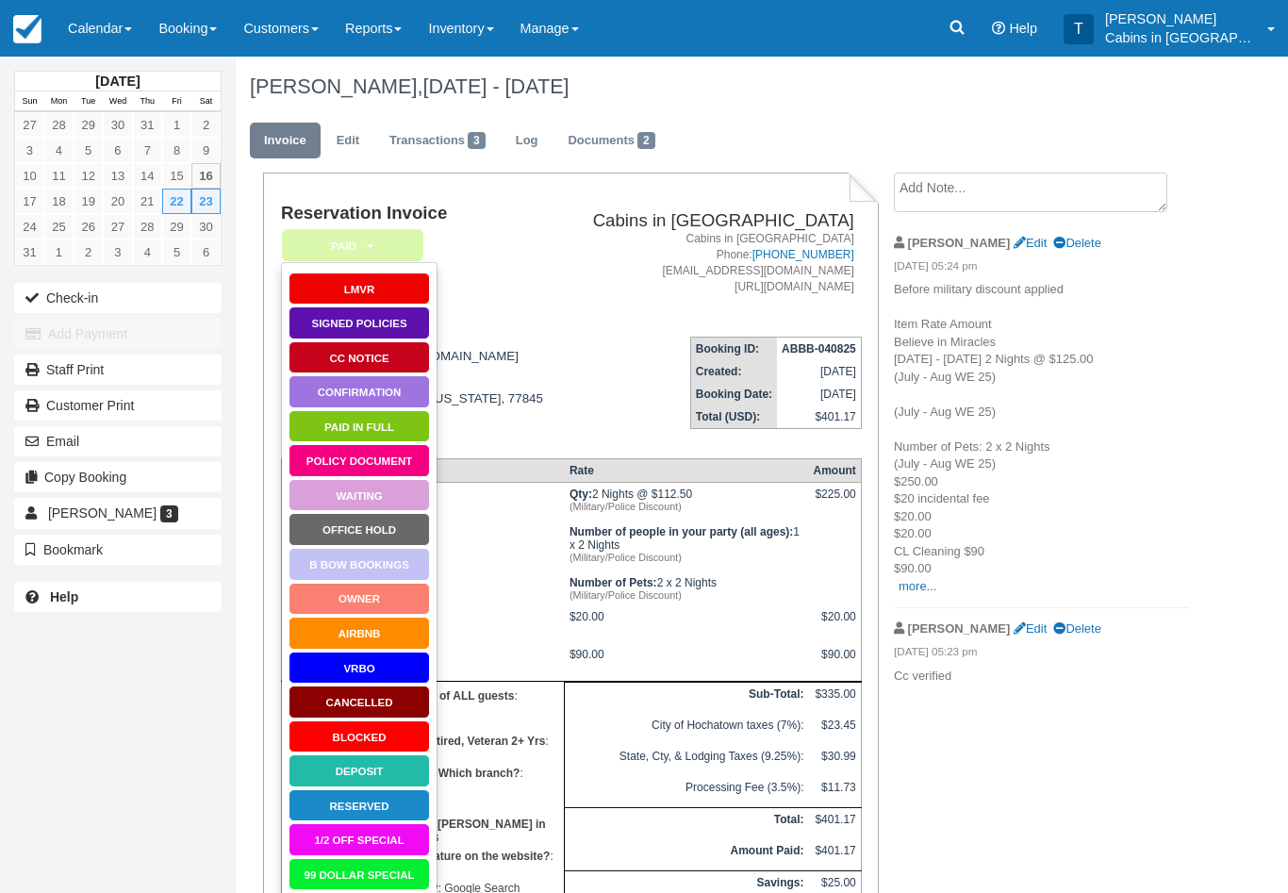
click at [390, 421] on link "Paid in Full" at bounding box center [359, 426] width 141 height 33
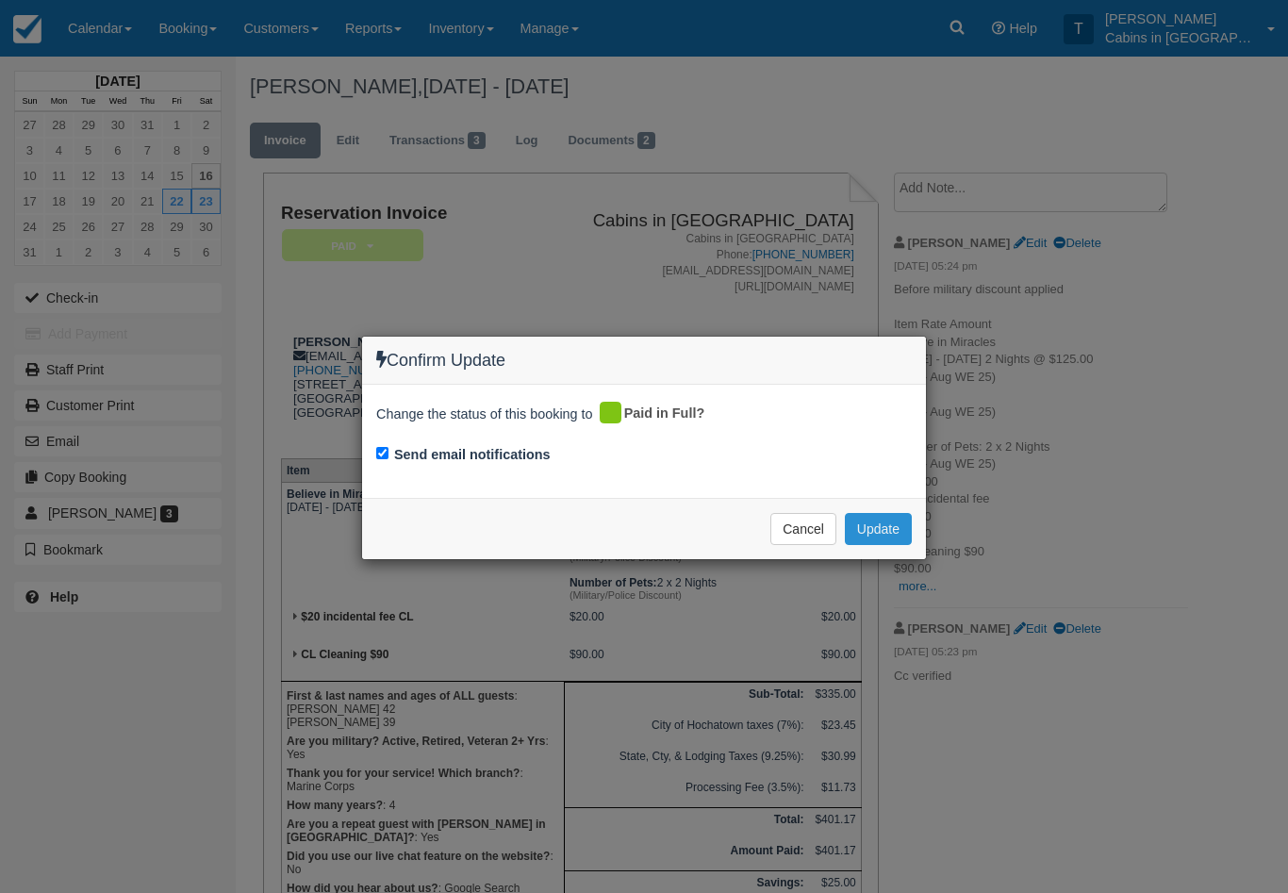
click at [893, 522] on button "Update" at bounding box center [878, 529] width 67 height 32
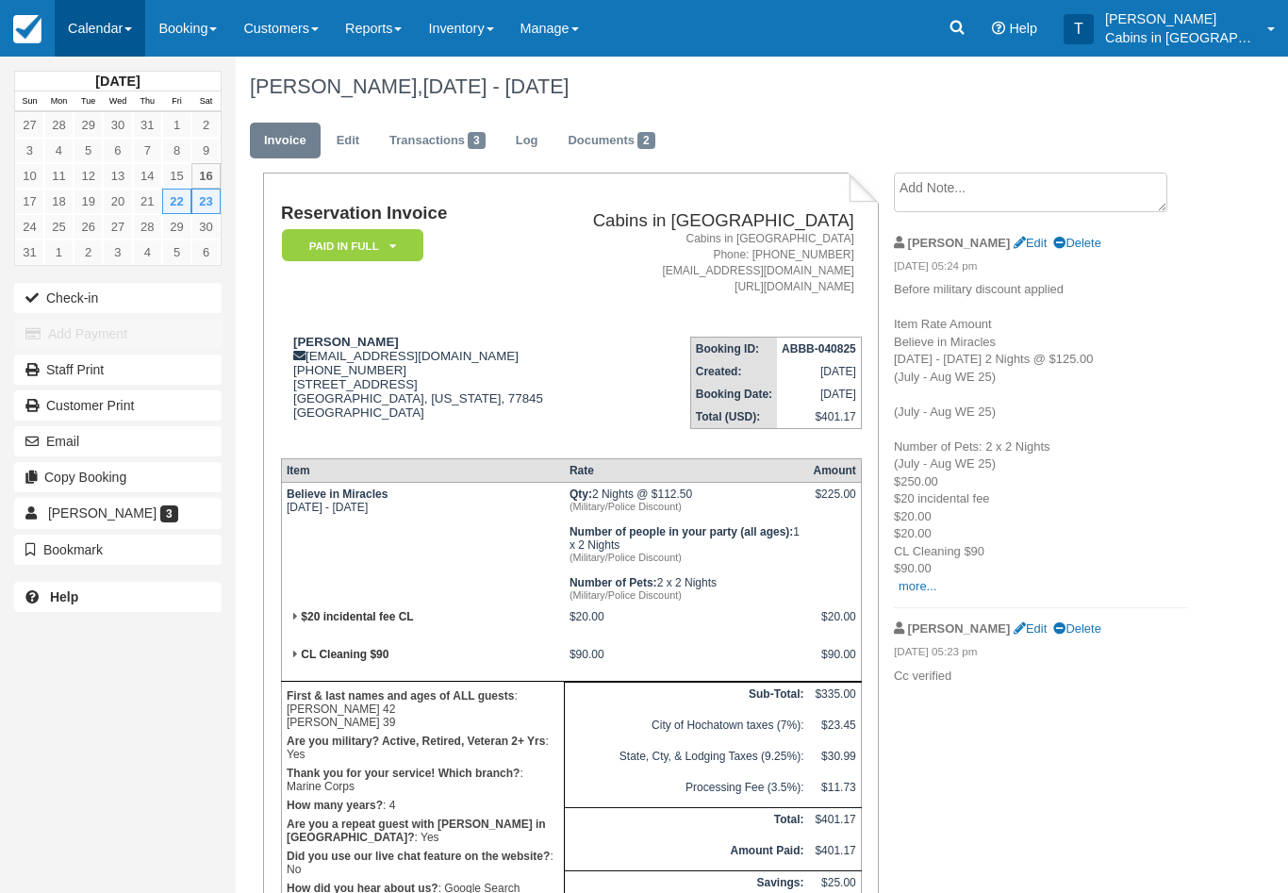
click at [118, 30] on link "Calendar" at bounding box center [100, 28] width 91 height 57
click at [144, 116] on link "Customer" at bounding box center [130, 121] width 149 height 40
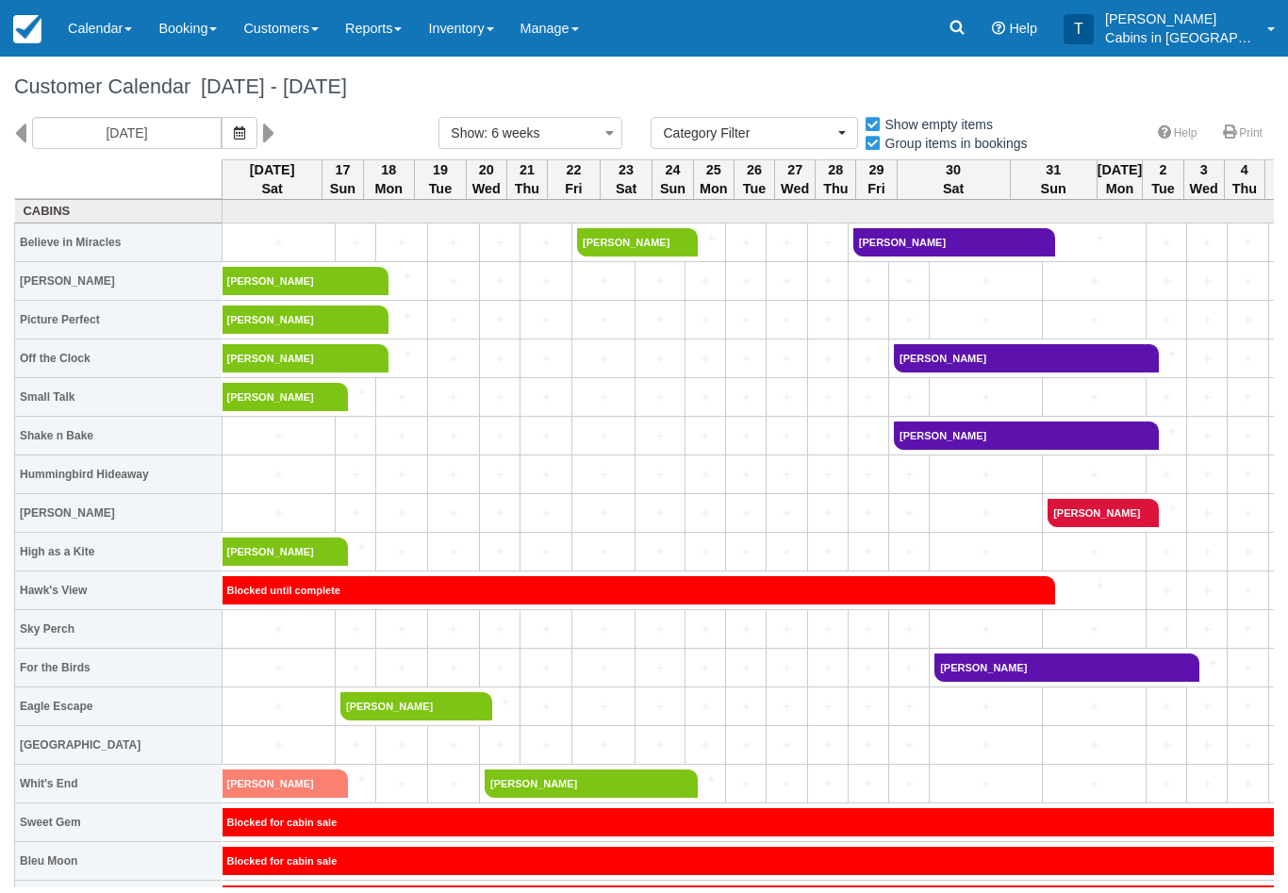
select select
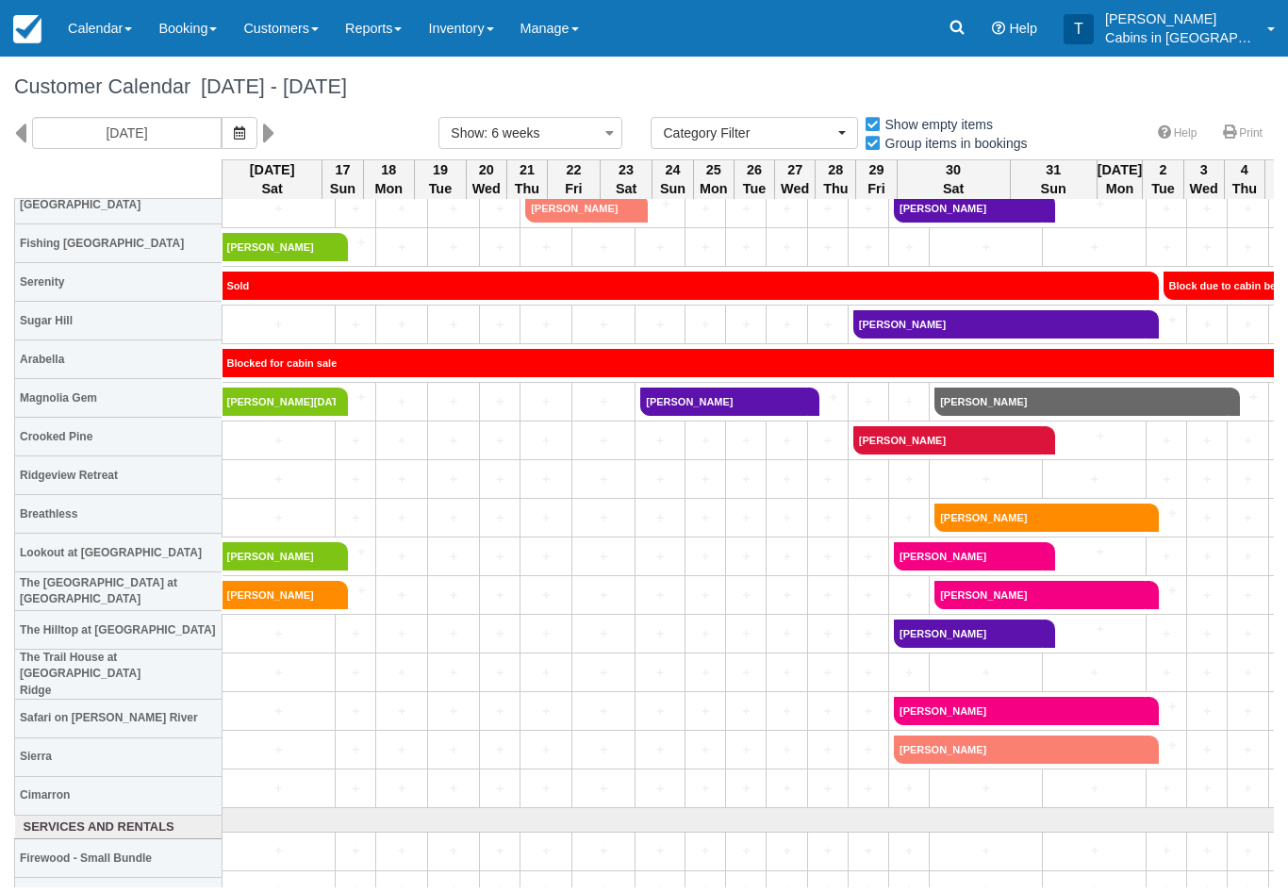
scroll to position [1394, 0]
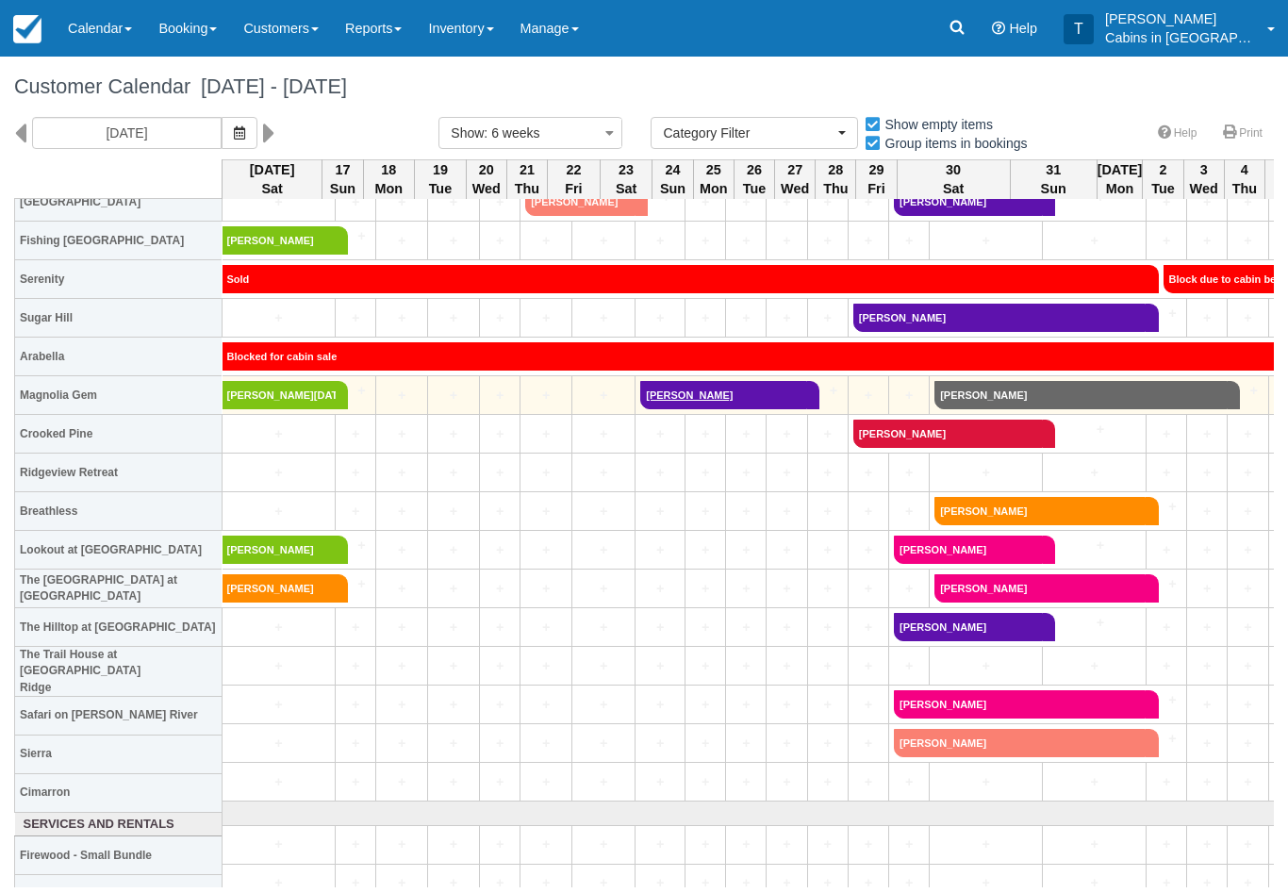
click at [682, 398] on link "Bradyn Ezelle" at bounding box center [723, 395] width 167 height 28
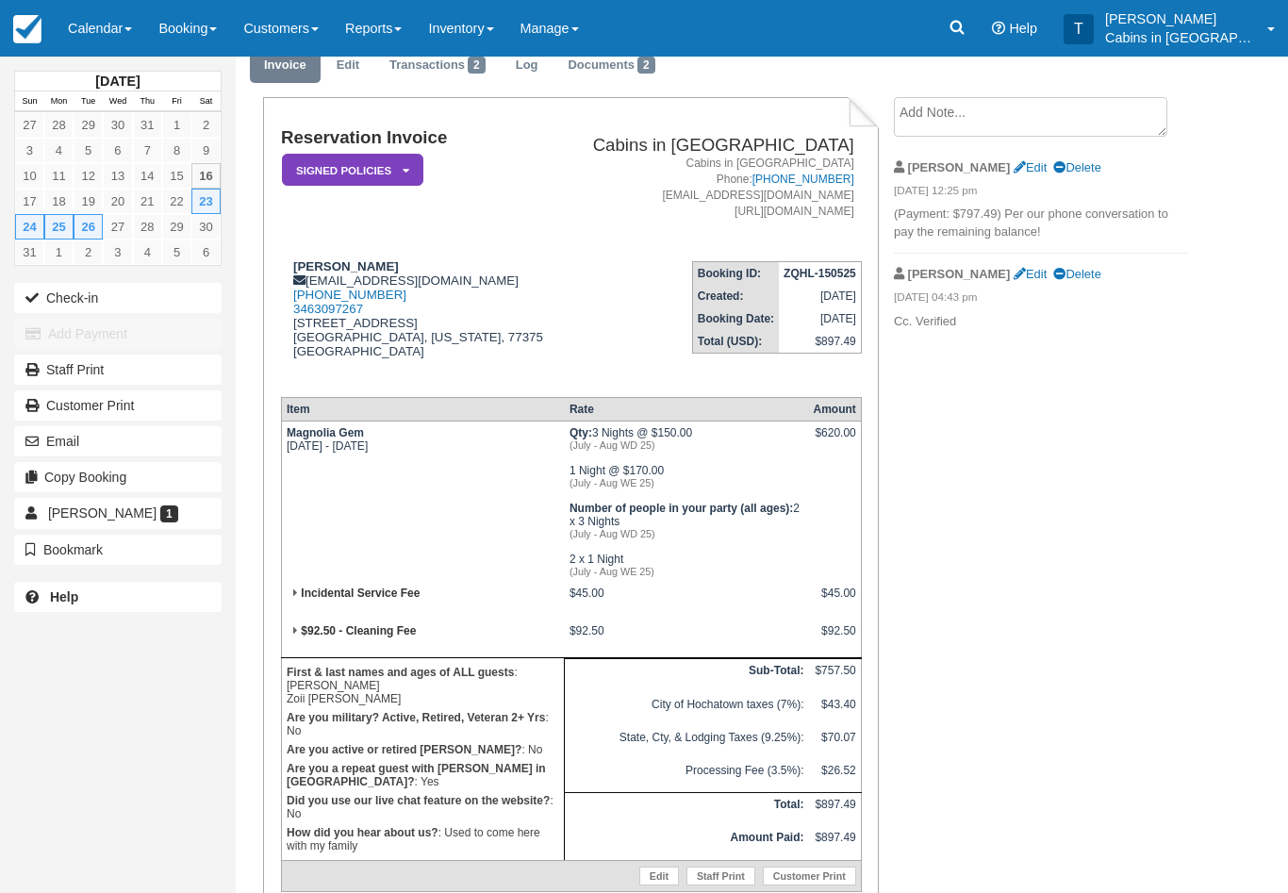
scroll to position [74, 0]
click at [391, 169] on em "Signed Policies" at bounding box center [352, 172] width 141 height 33
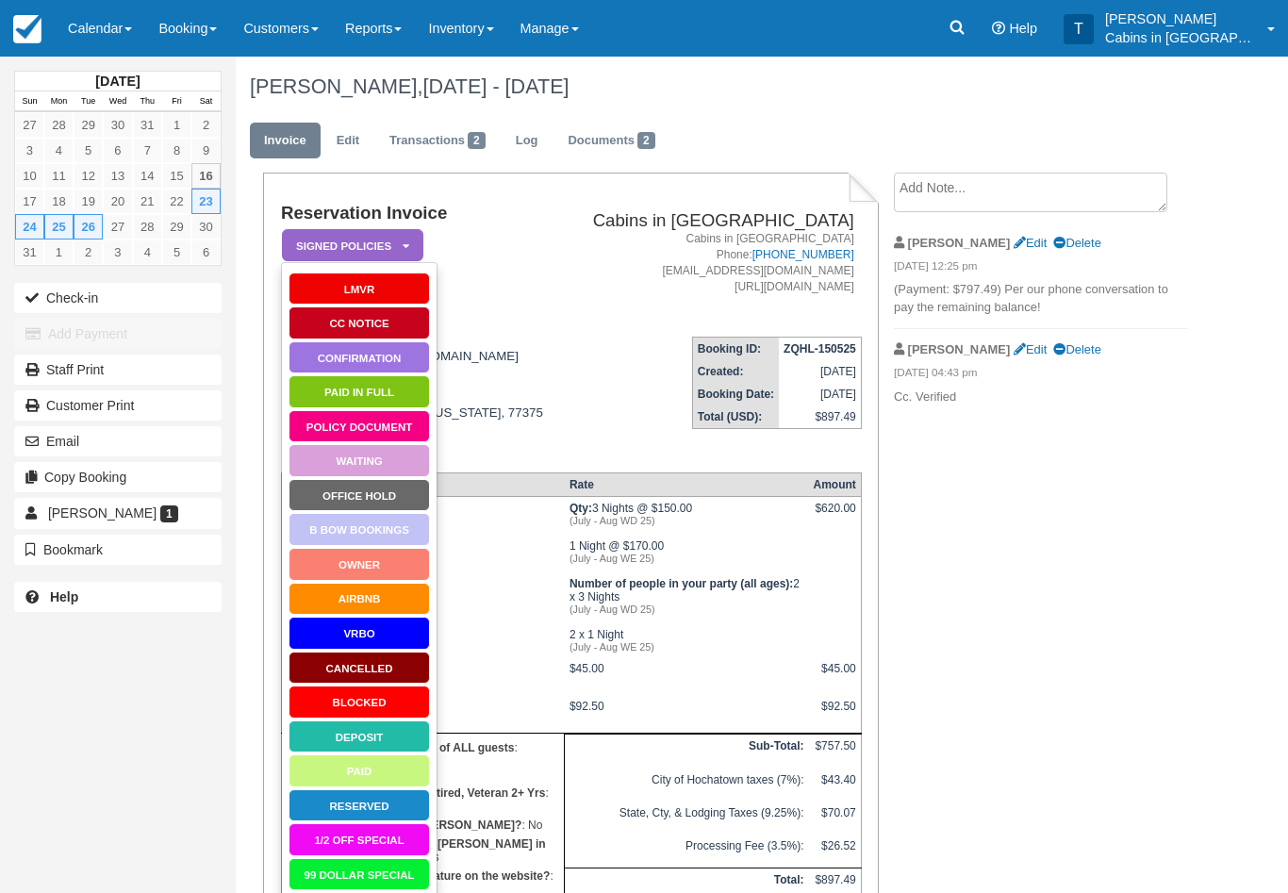
click at [400, 388] on link "Paid in Full" at bounding box center [359, 391] width 141 height 33
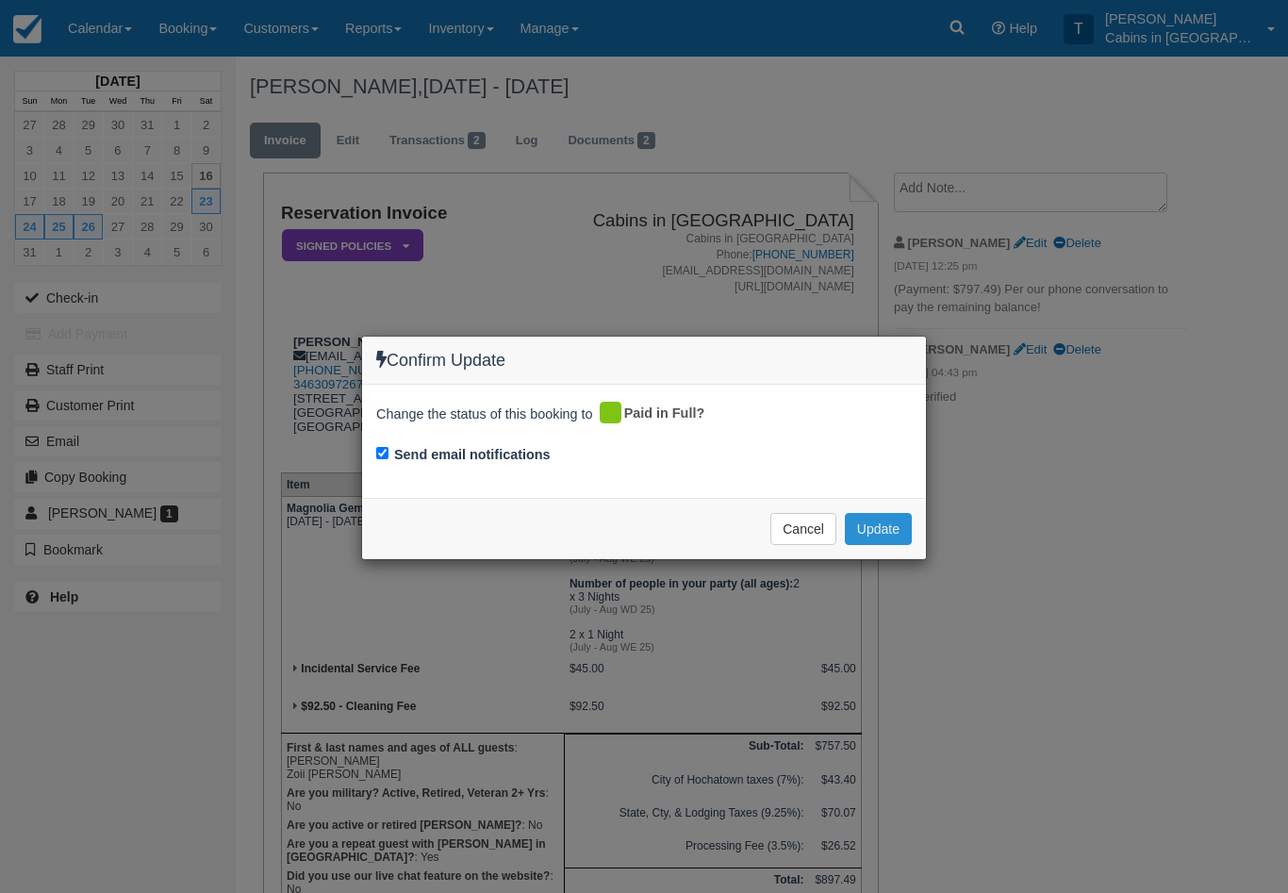
click at [896, 533] on button "Update" at bounding box center [878, 529] width 67 height 32
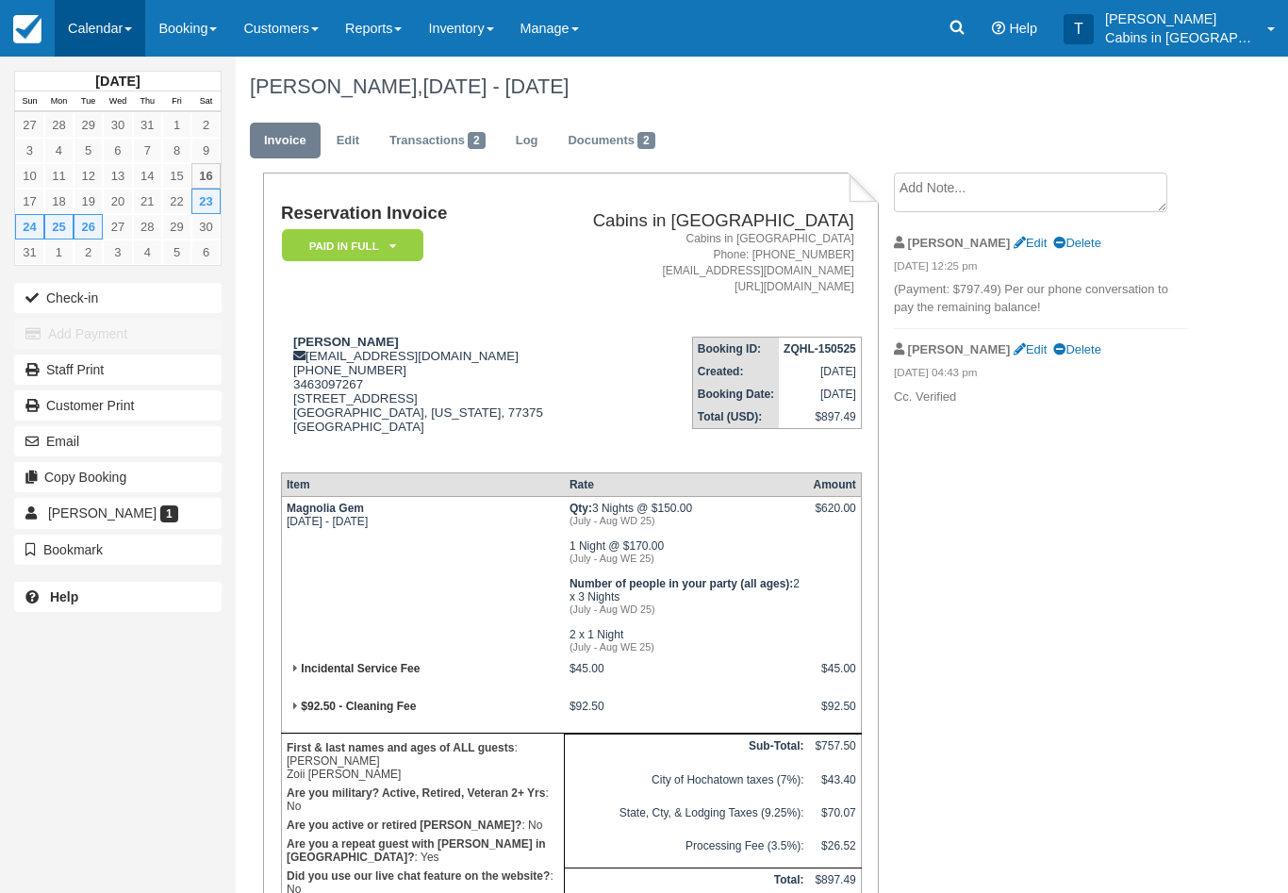
click at [116, 23] on link "Calendar" at bounding box center [100, 28] width 91 height 57
click at [164, 123] on link "Customer" at bounding box center [130, 121] width 149 height 40
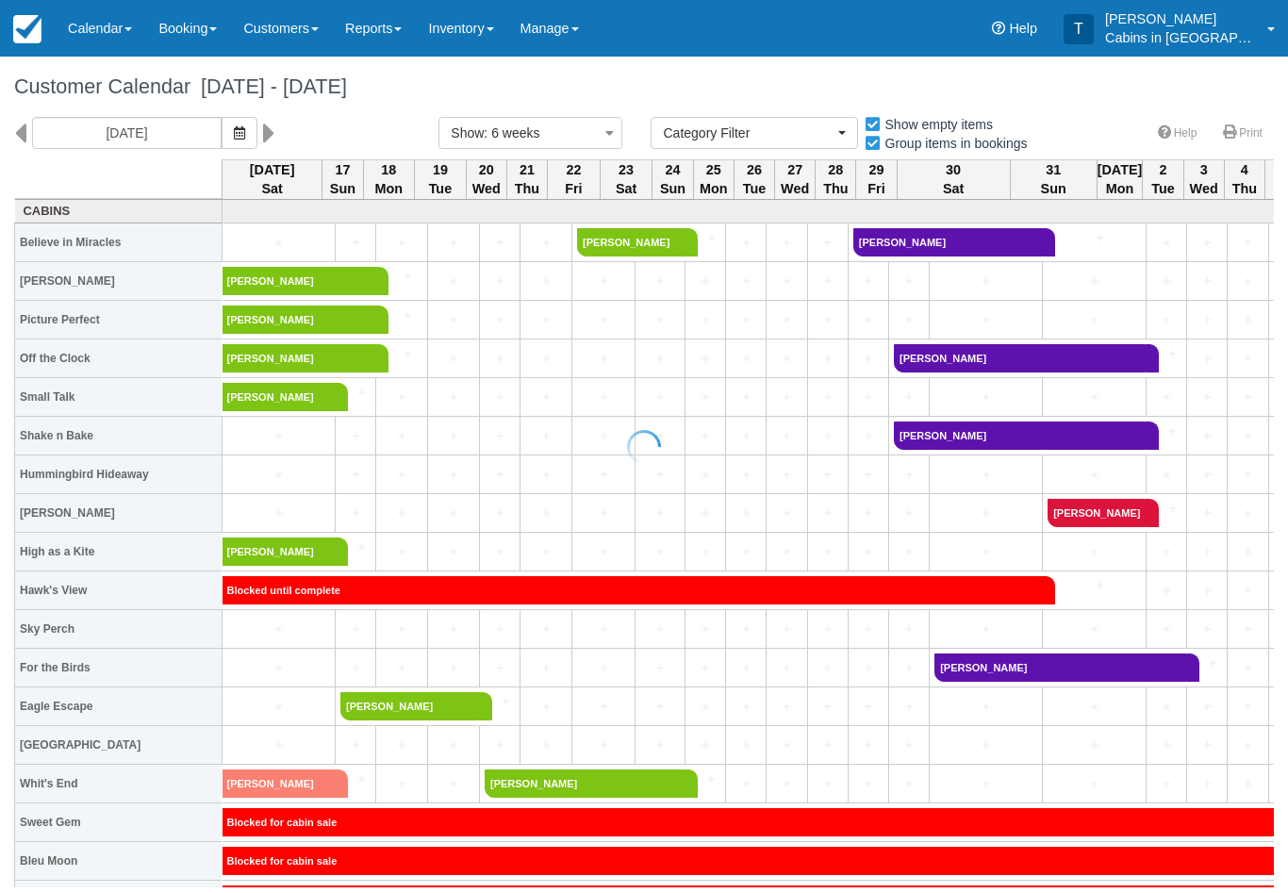
select select
click at [234, 132] on icon "button" at bounding box center [239, 132] width 11 height 13
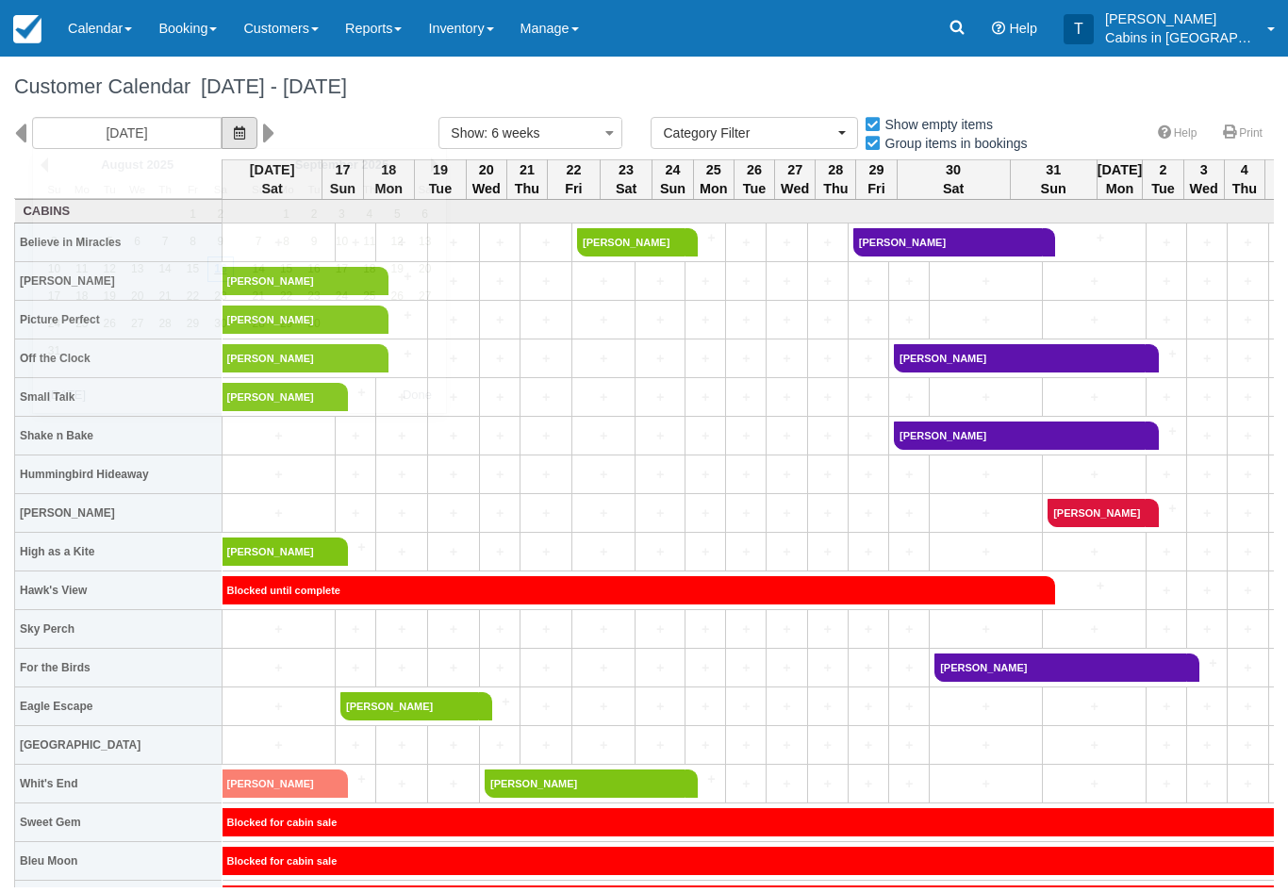
click at [222, 139] on button "button" at bounding box center [240, 133] width 36 height 32
click at [209, 117] on div "08/16/25" at bounding box center [158, 133] width 253 height 32
click at [222, 127] on button "button" at bounding box center [240, 133] width 36 height 32
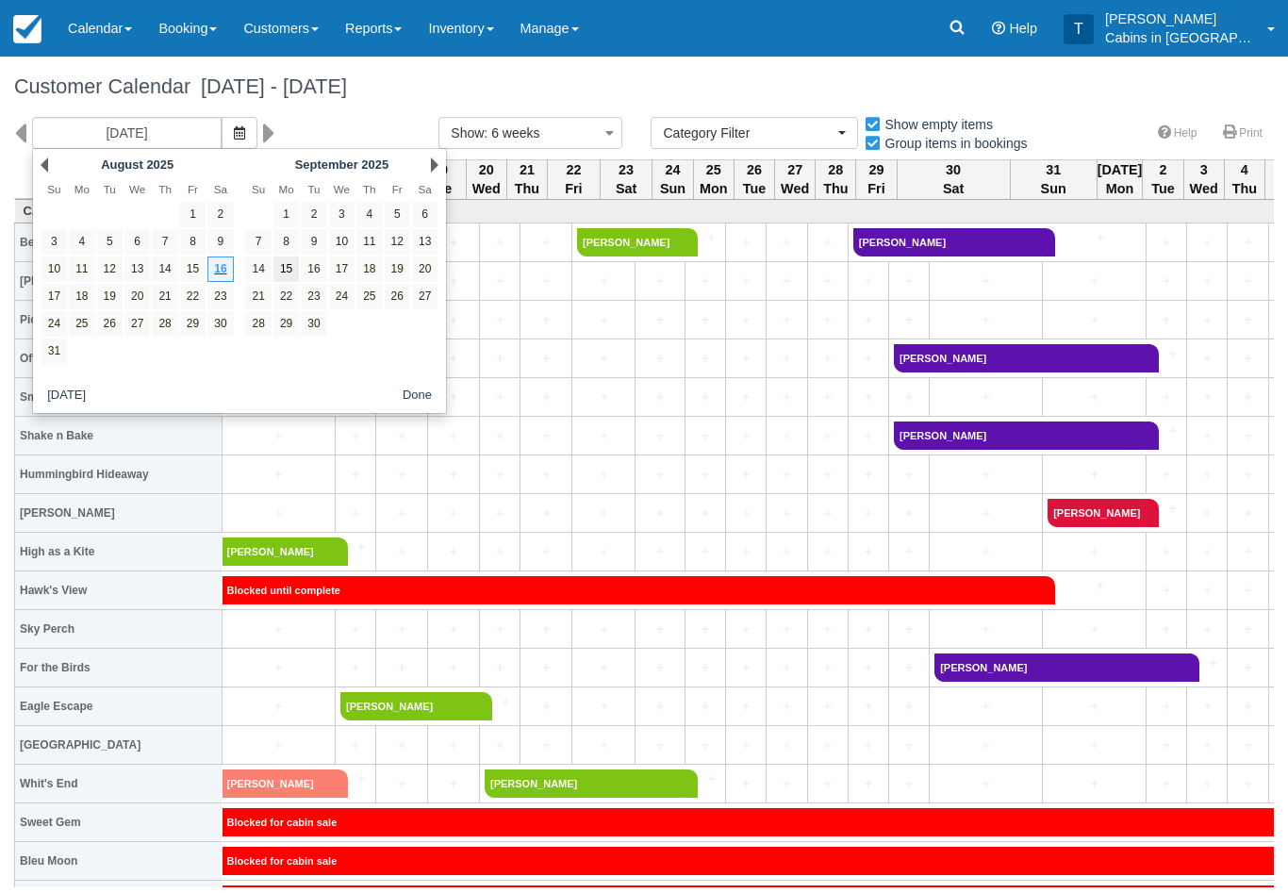
click at [291, 272] on link "15" at bounding box center [285, 268] width 25 height 25
type input "09/15/25"
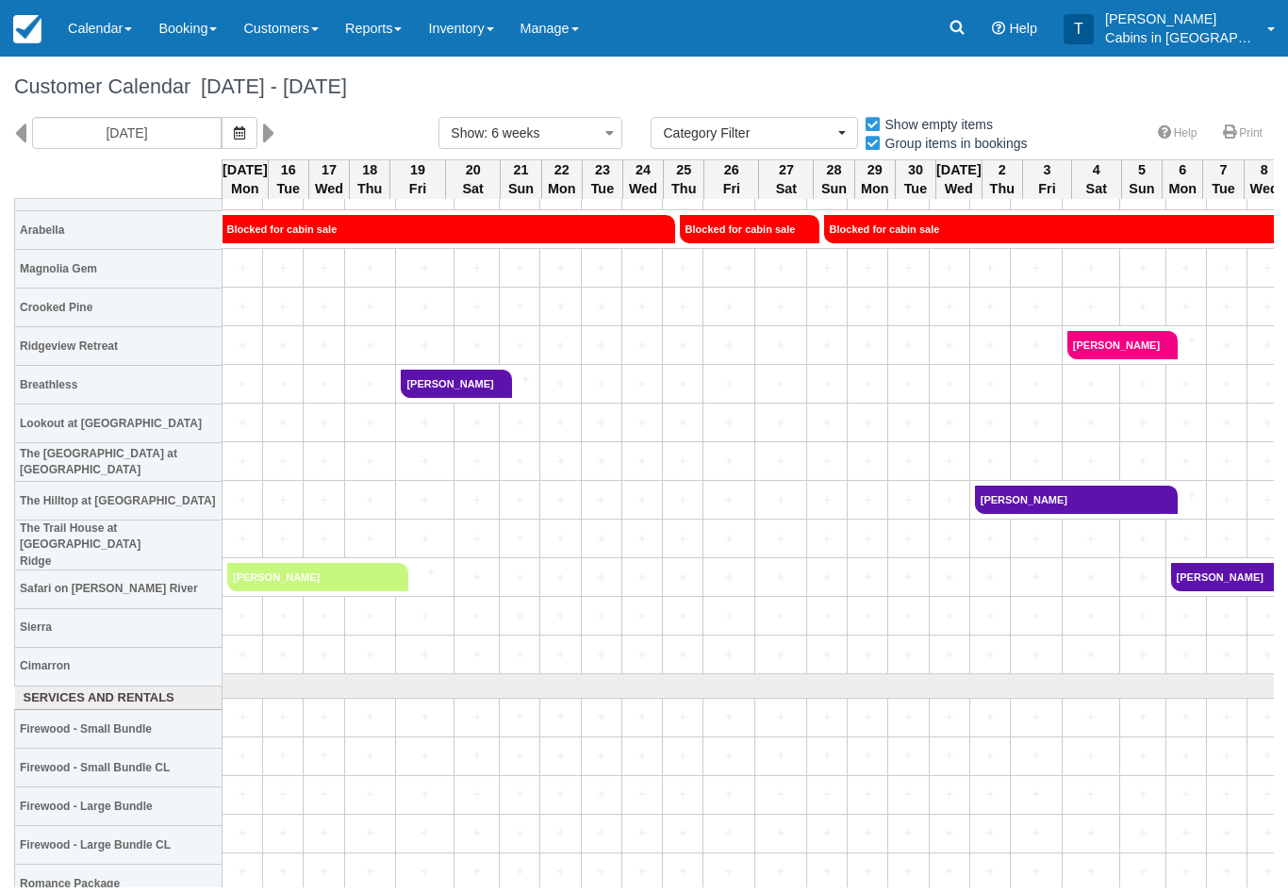
scroll to position [1522, 0]
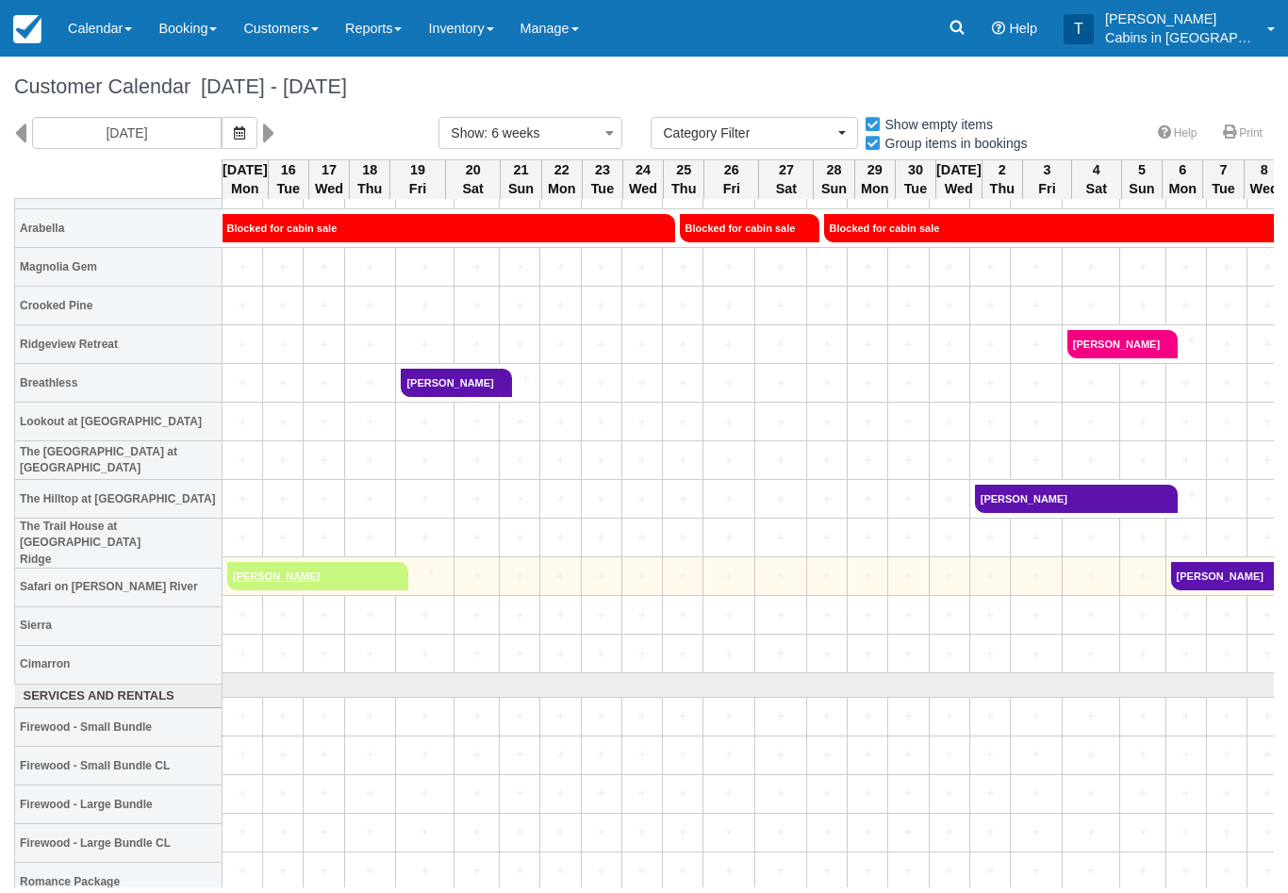
click at [294, 574] on link "[PERSON_NAME]" at bounding box center [311, 576] width 169 height 28
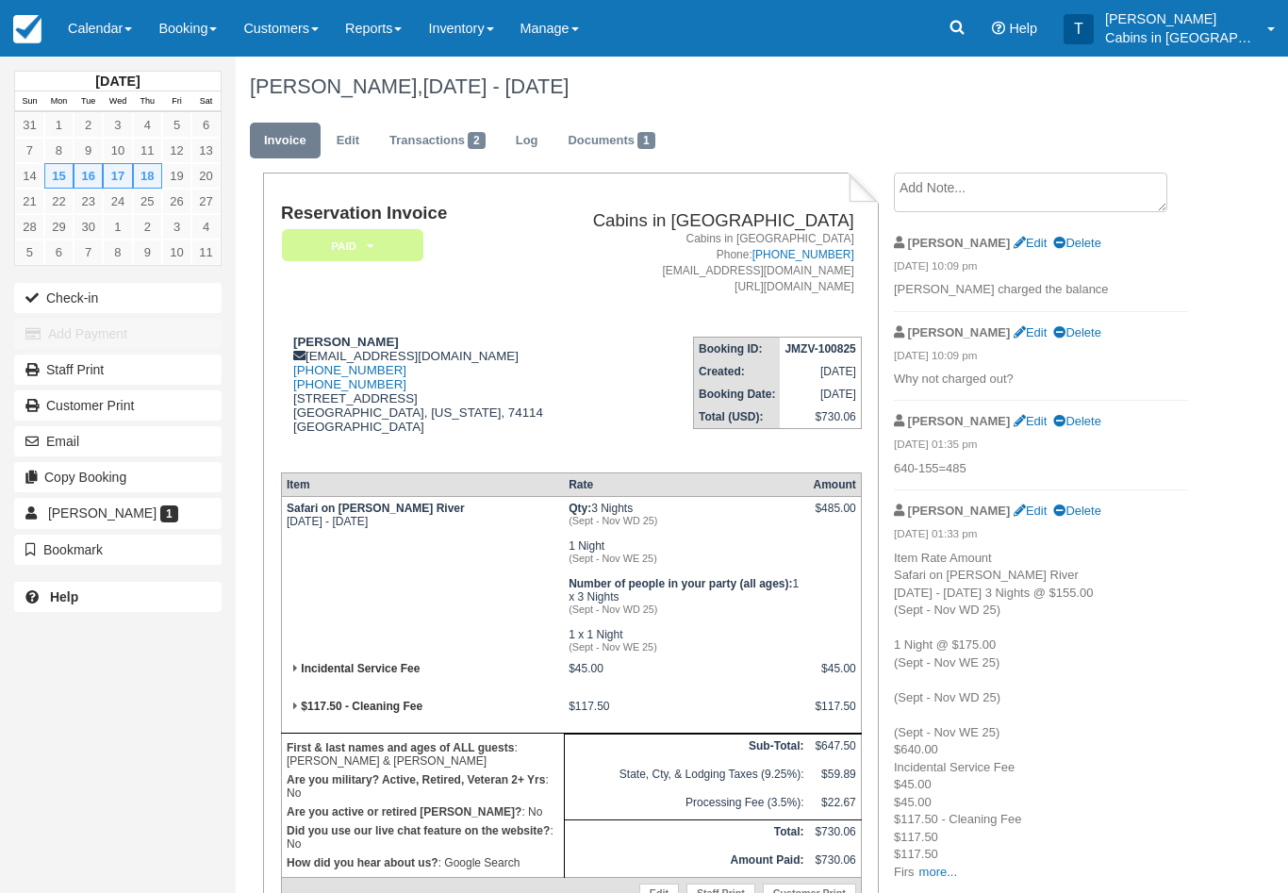
click at [381, 231] on em "Paid" at bounding box center [352, 245] width 141 height 33
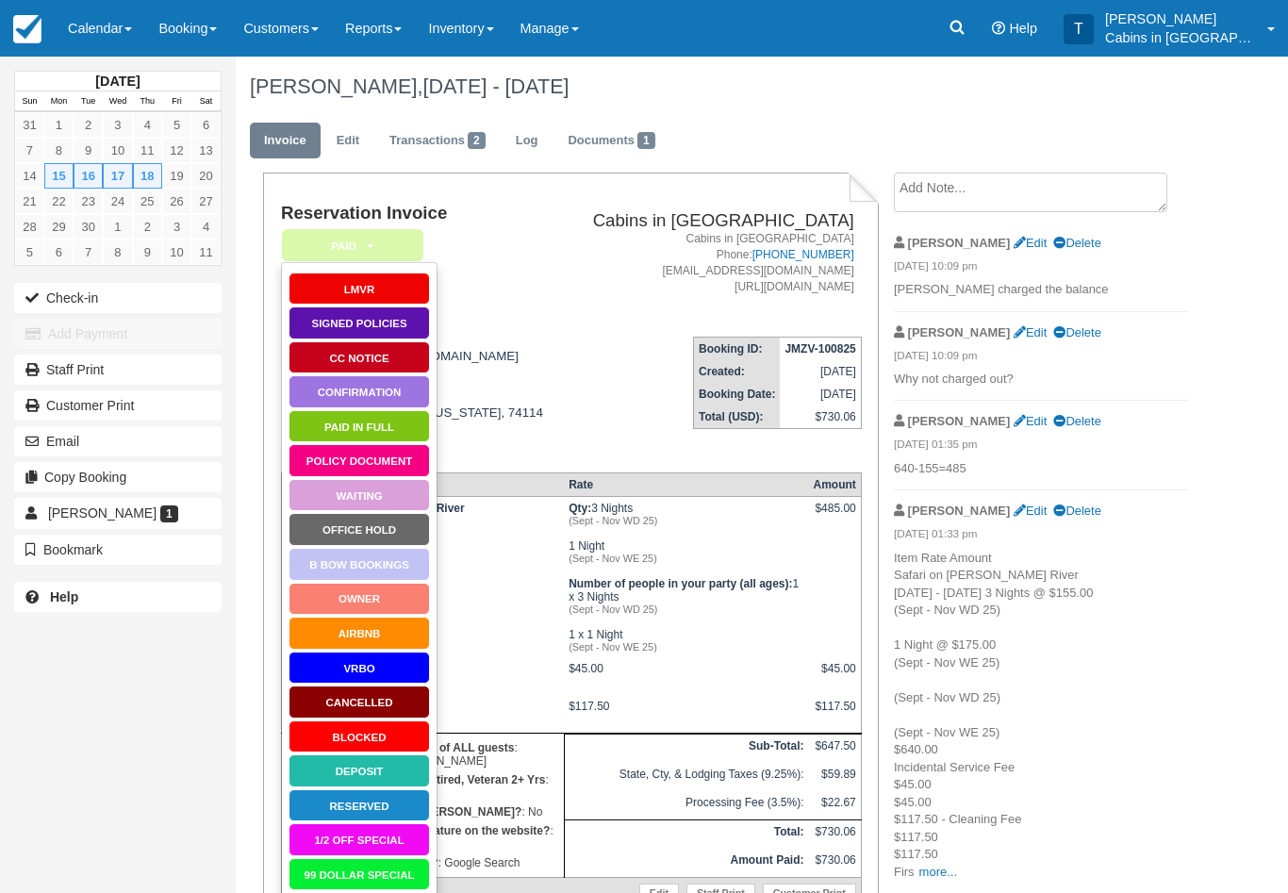
click at [377, 325] on link "Signed Policies" at bounding box center [359, 322] width 141 height 33
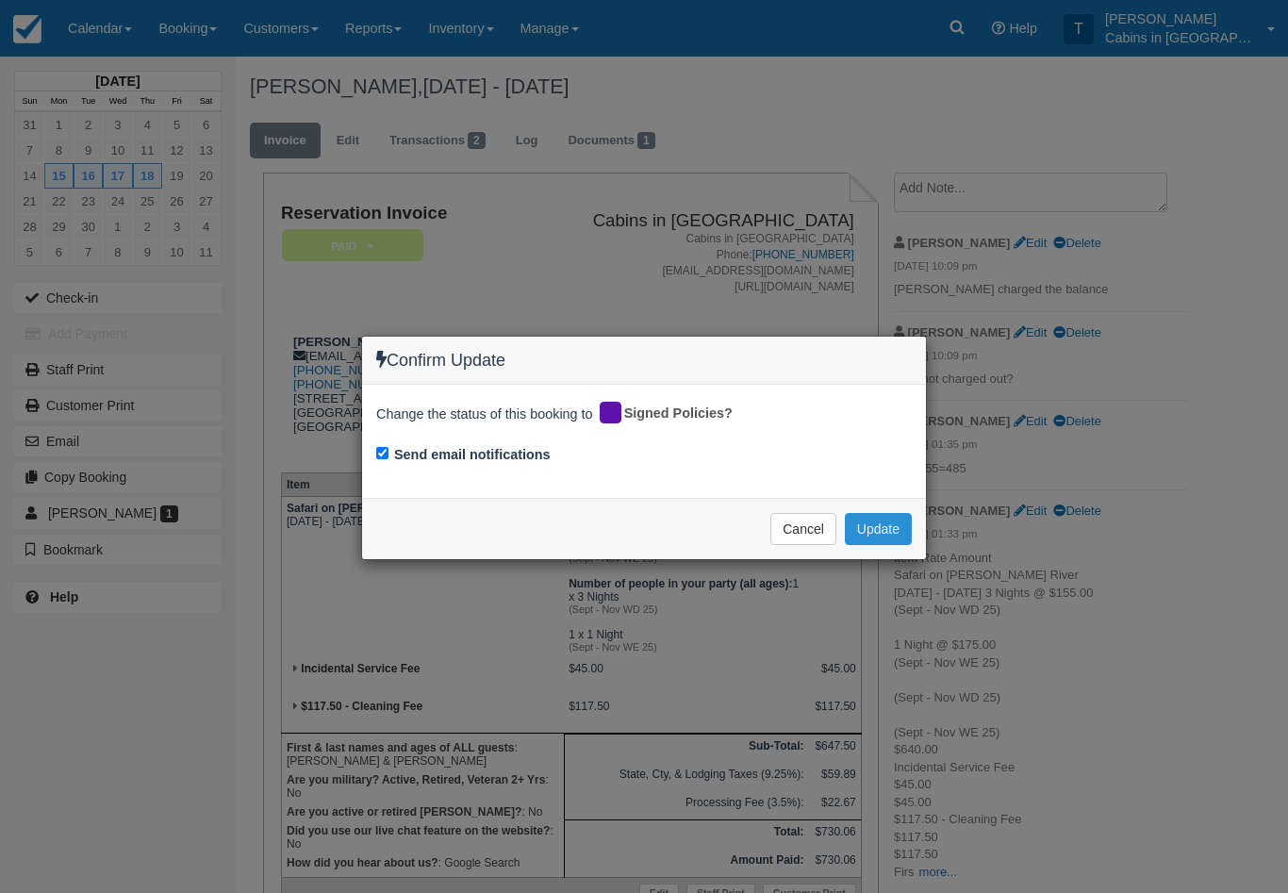
click at [900, 525] on button "Update" at bounding box center [878, 529] width 67 height 32
